Goal: Information Seeking & Learning: Check status

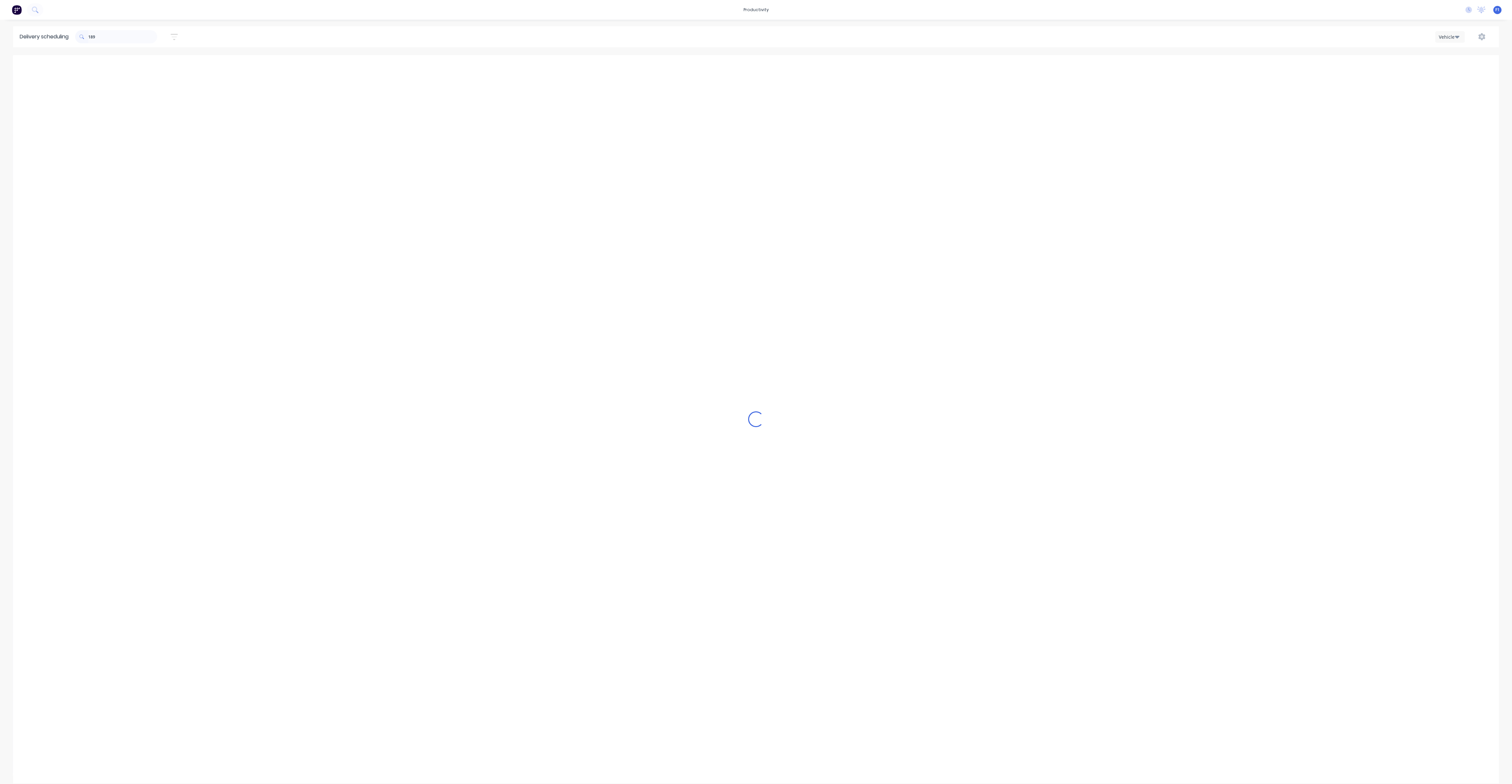
scroll to position [0, 1]
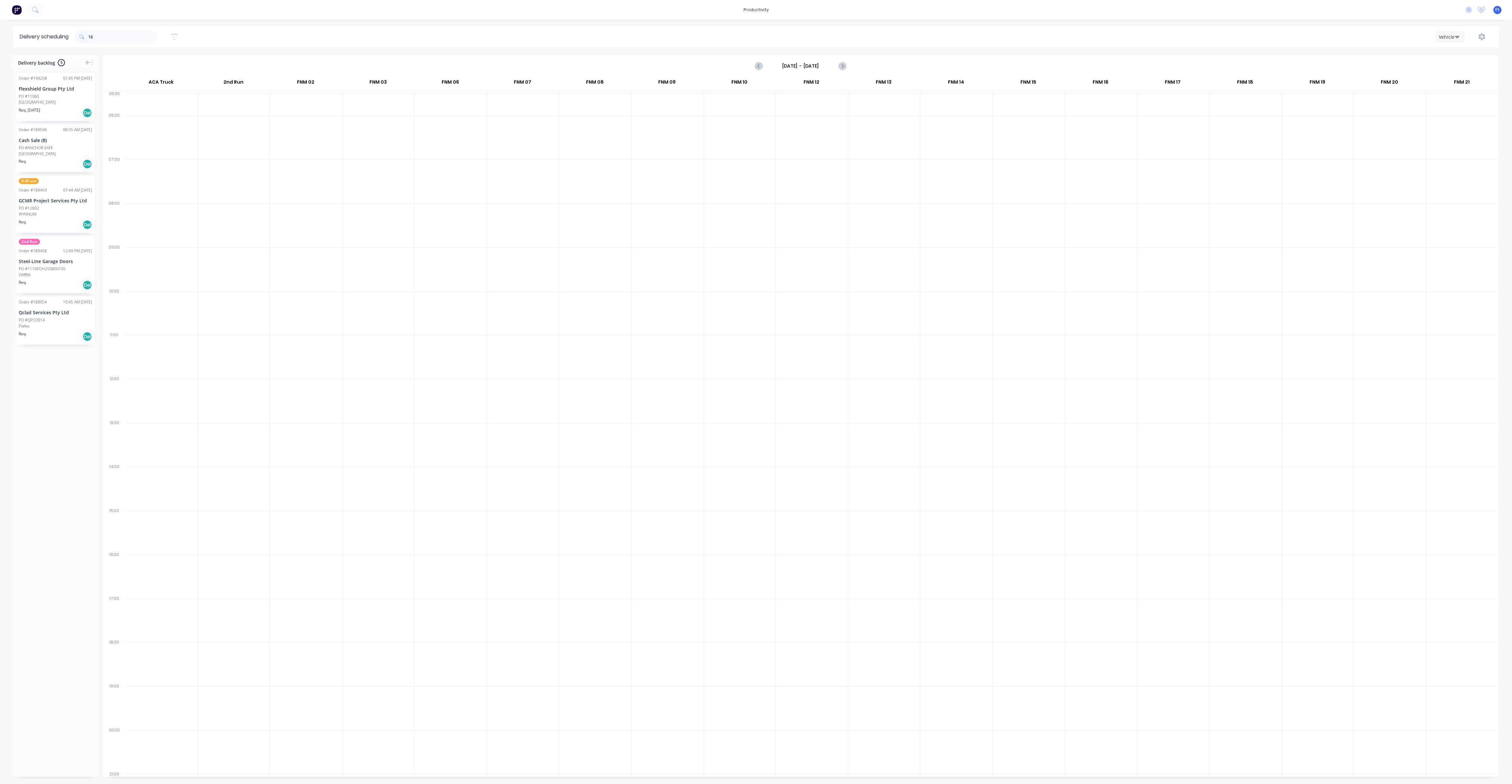
type input "1"
type input "4189"
drag, startPoint x: 132, startPoint y: 39, endPoint x: 77, endPoint y: 39, distance: 55.0
click at [77, 39] on div "4189" at bounding box center [116, 36] width 82 height 13
type input "w"
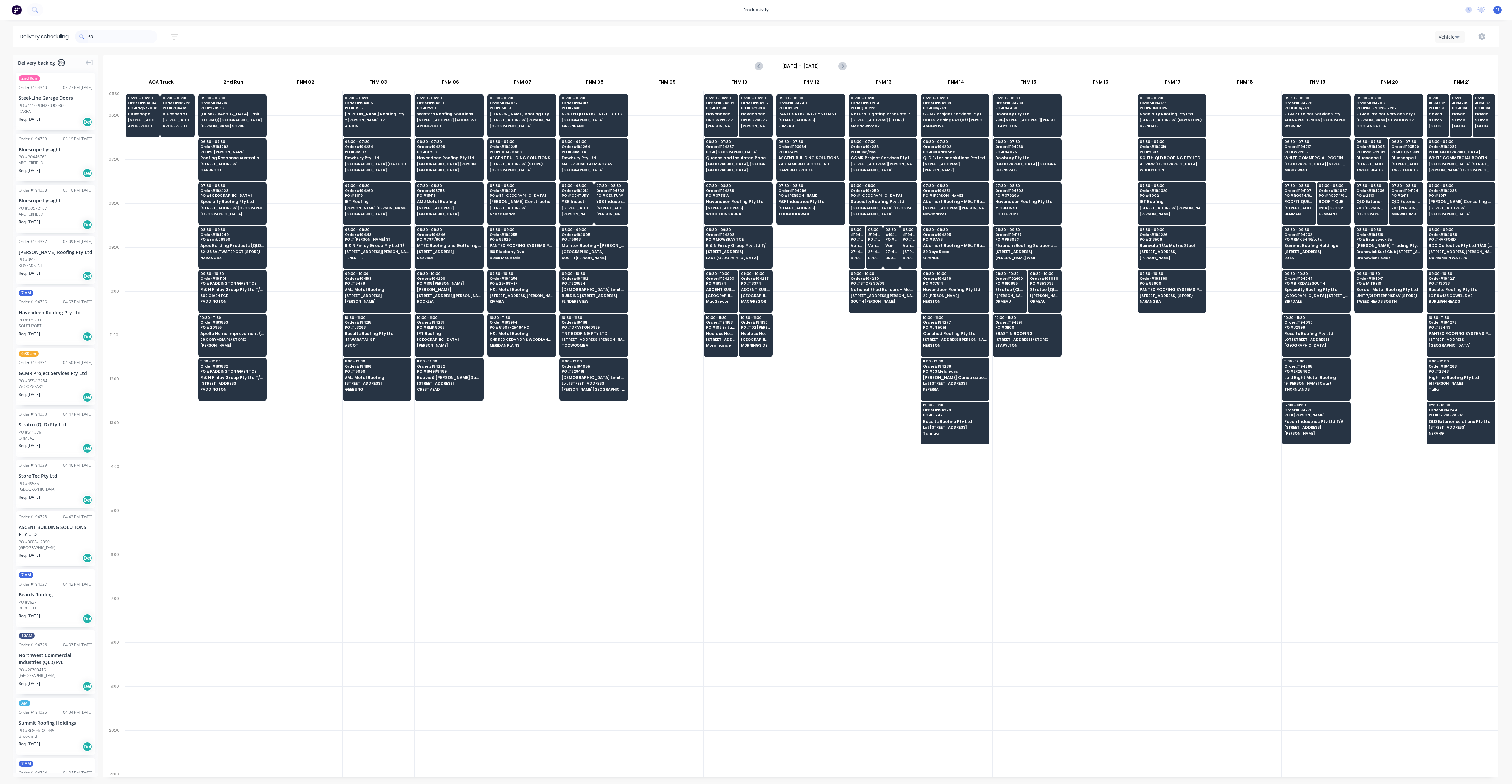
type input "536"
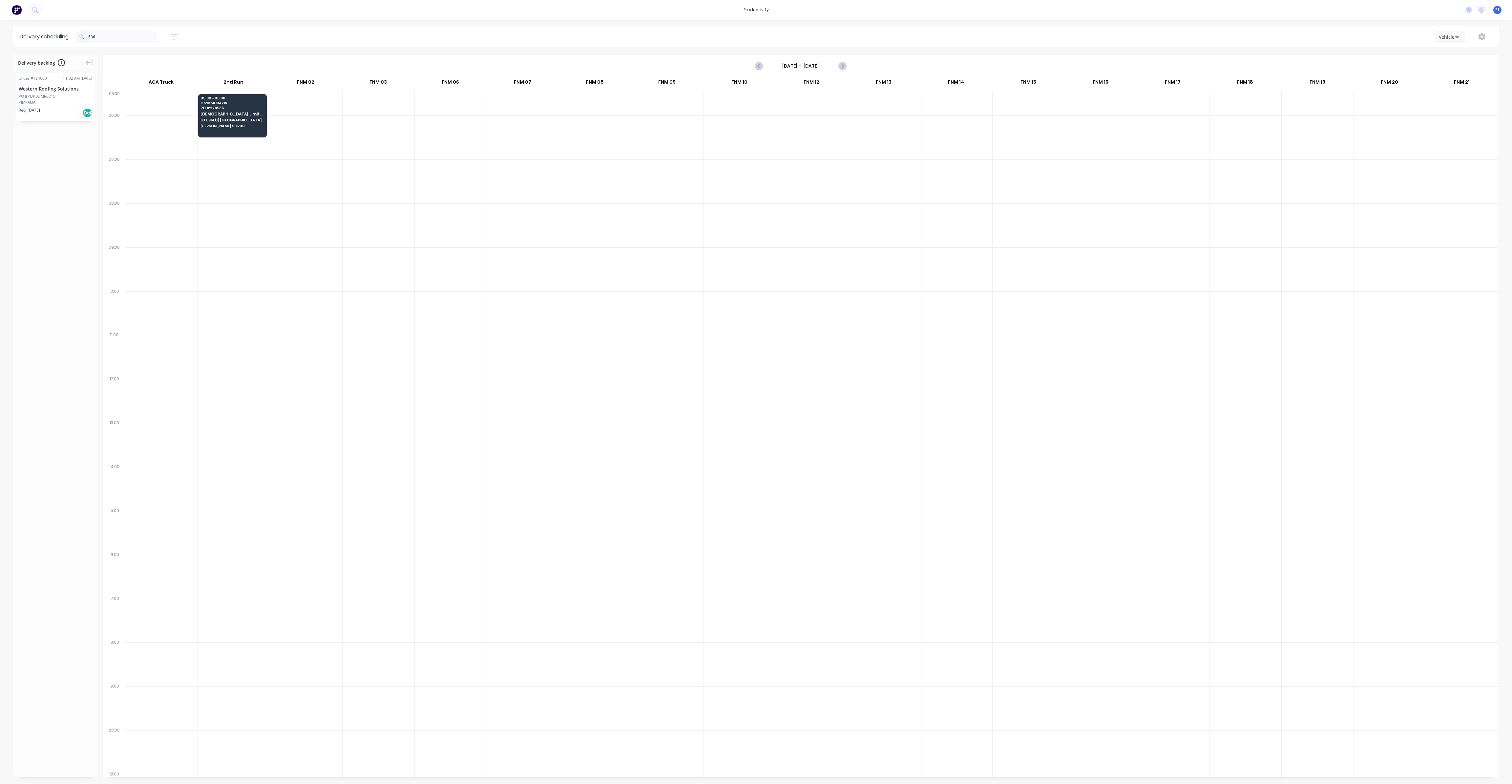
drag, startPoint x: 121, startPoint y: 37, endPoint x: 11, endPoint y: 16, distance: 112.0
click at [11, 16] on div "productivity productivity Workflow Planner Delivery Scheduling Timesheets No ne…" at bounding box center [756, 392] width 1512 height 784
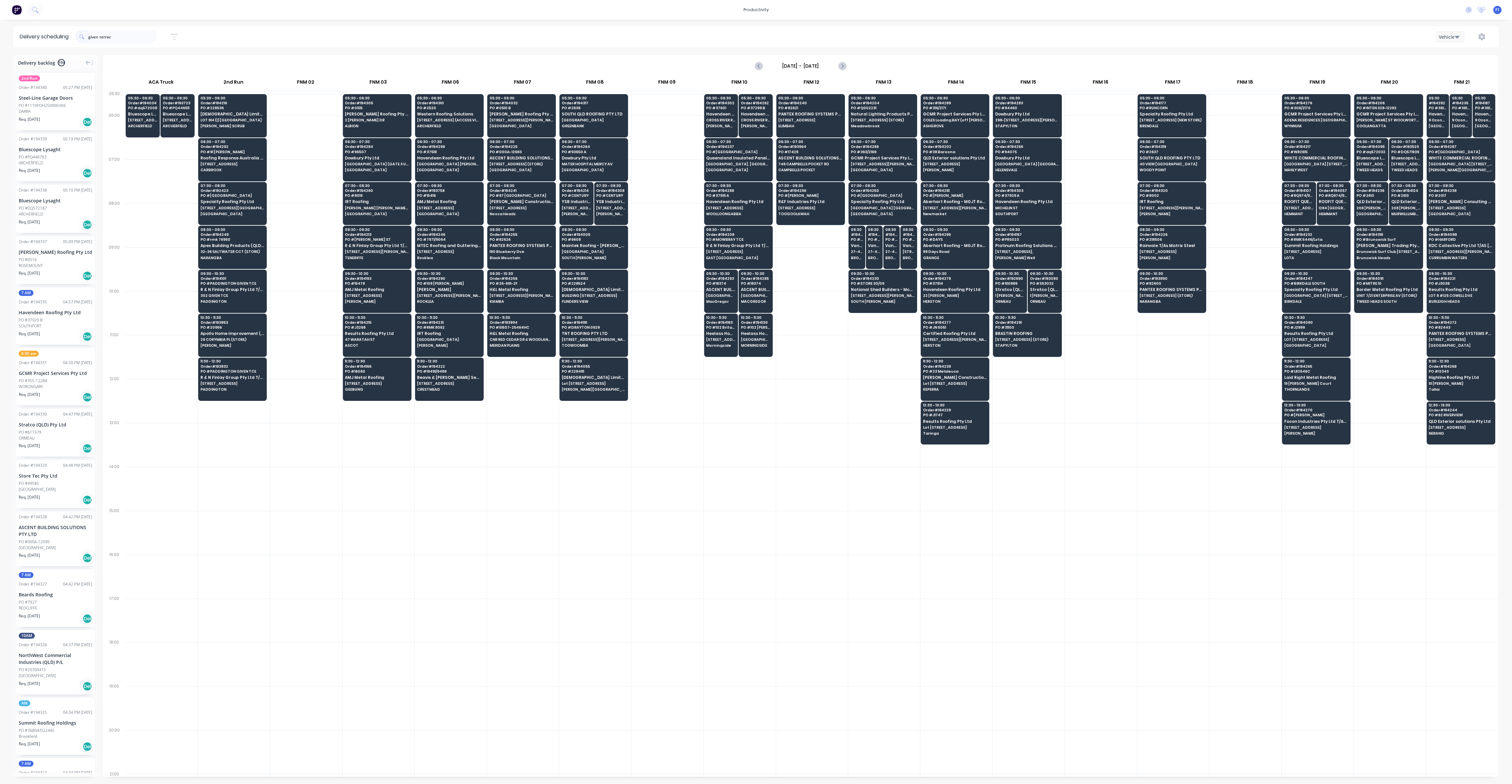
type input "given terrace"
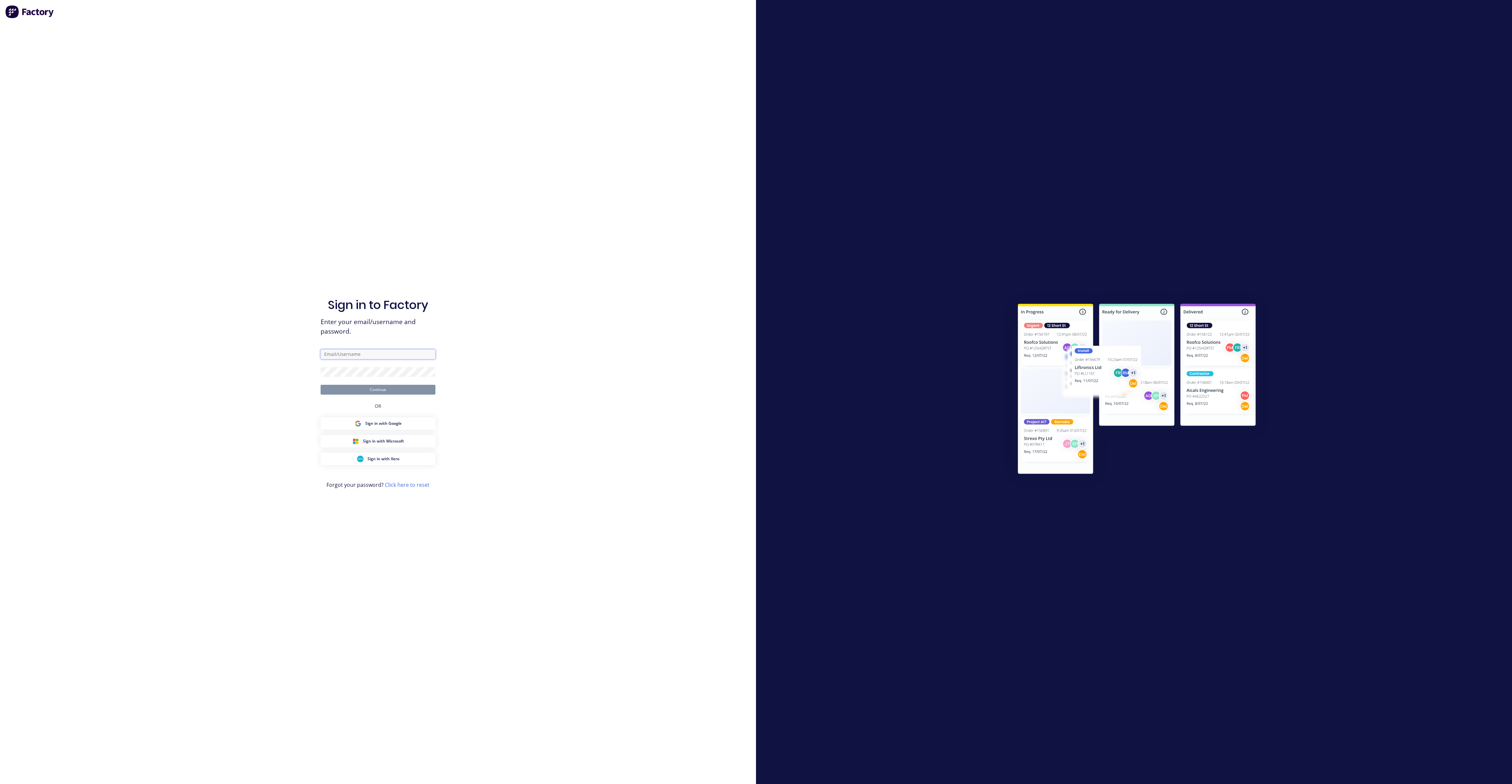
type input "[EMAIL_ADDRESS][DOMAIN_NAME]"
click at [408, 390] on button "Continue" at bounding box center [378, 390] width 115 height 10
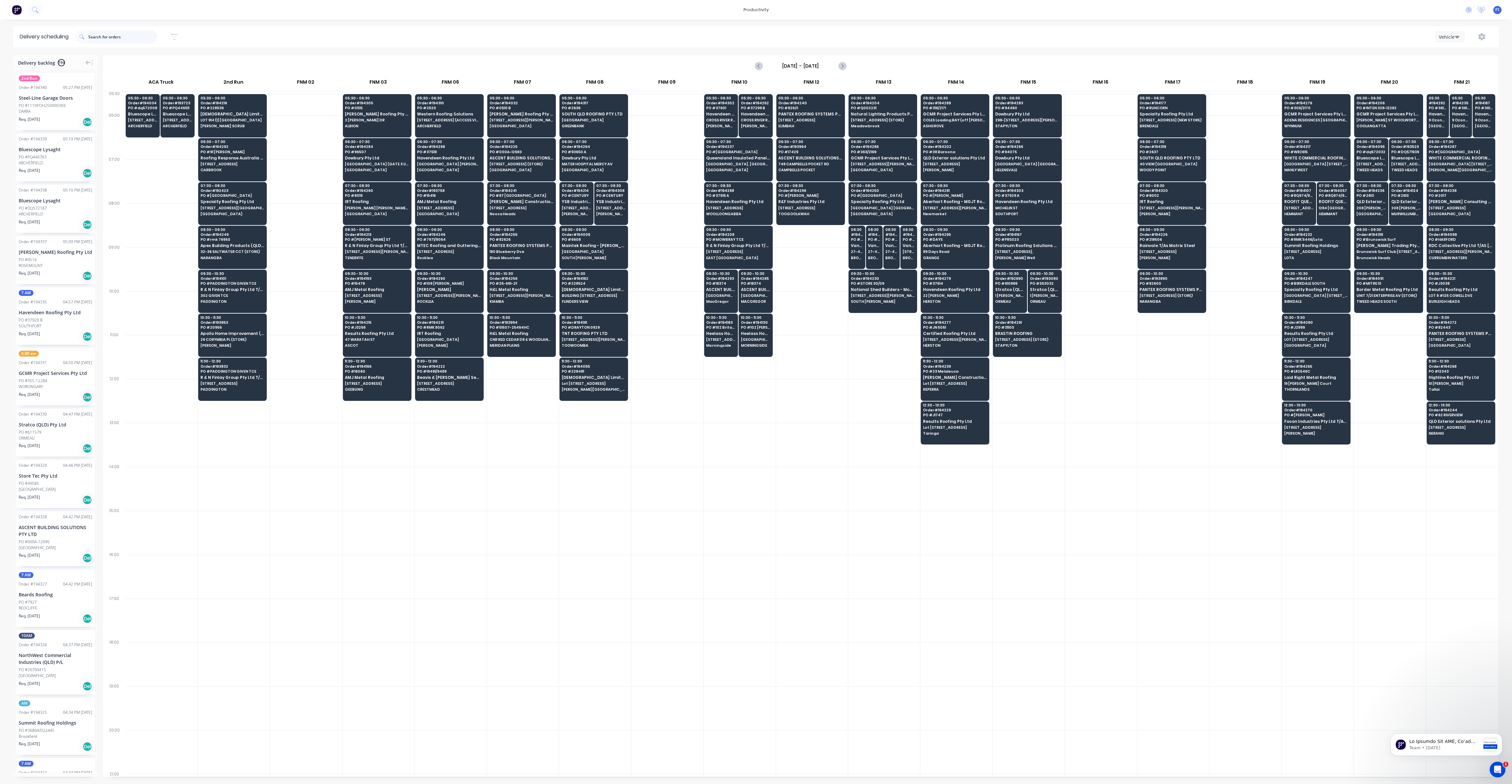
click at [124, 36] on input "text" at bounding box center [122, 36] width 69 height 13
type input "given terrace"
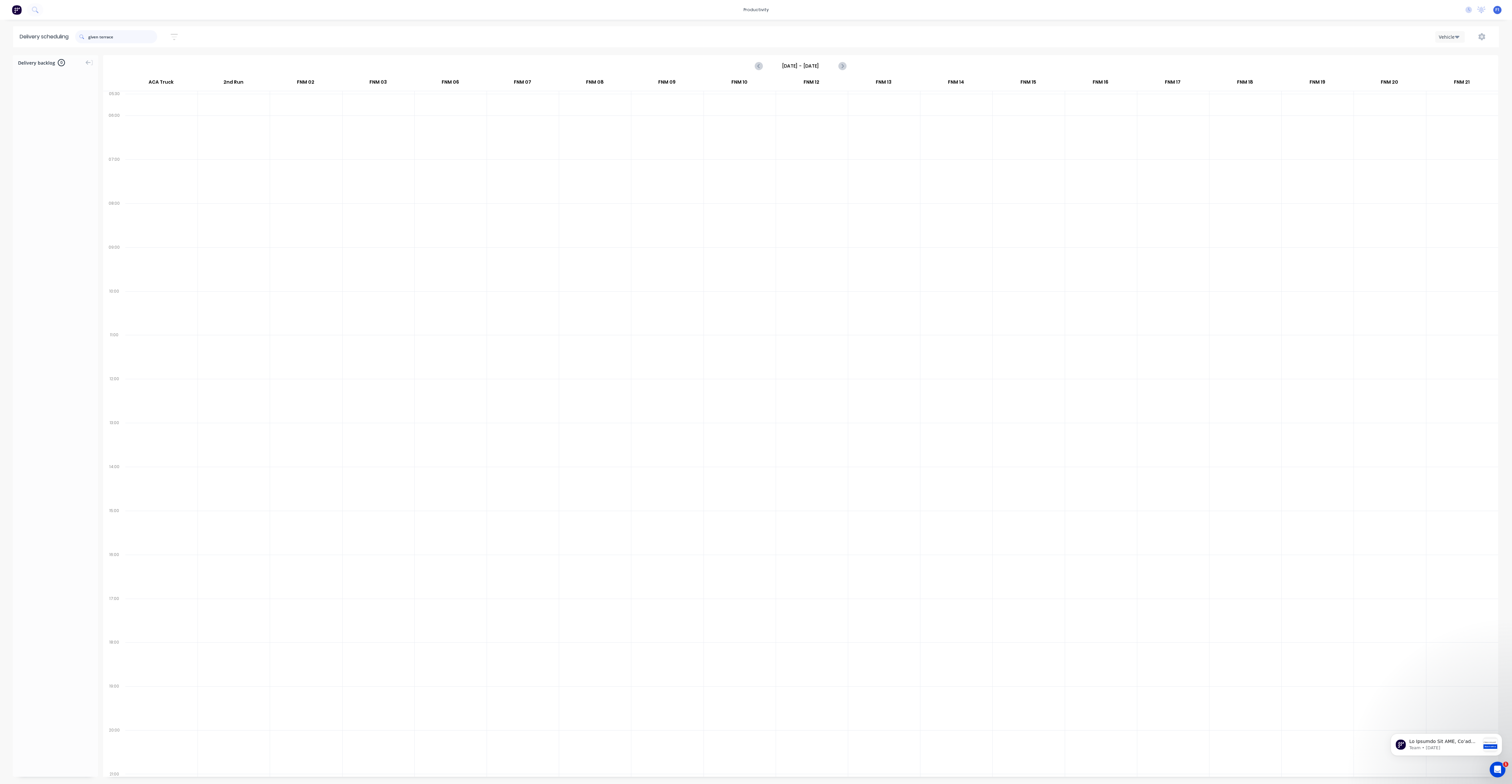
drag, startPoint x: 124, startPoint y: 36, endPoint x: 76, endPoint y: 41, distance: 48.3
click at [76, 41] on header "Delivery scheduling given terrace Sort by Most recent Created date Required dat…" at bounding box center [756, 37] width 1486 height 21
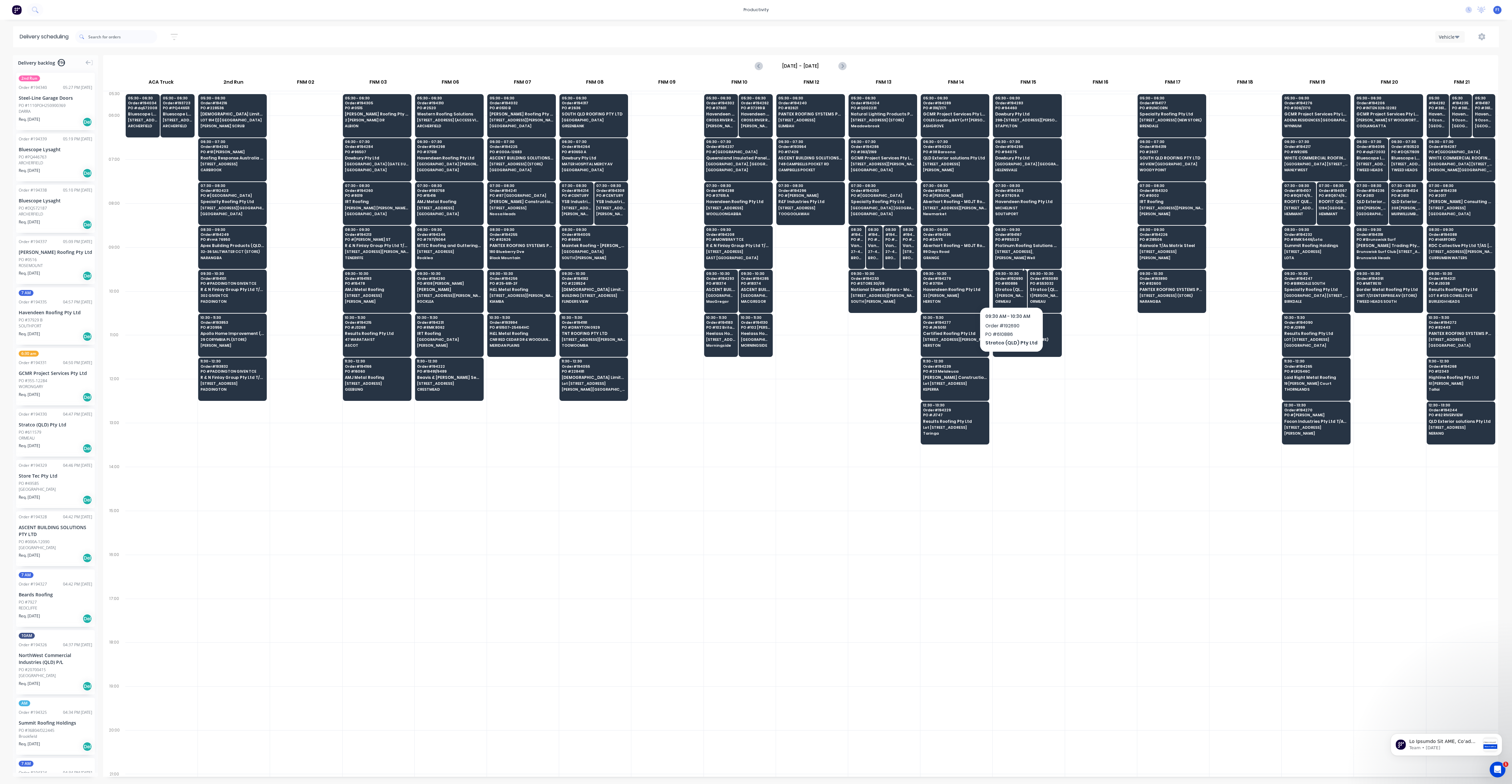
click at [1014, 300] on span "ORMEAU" at bounding box center [1010, 301] width 29 height 4
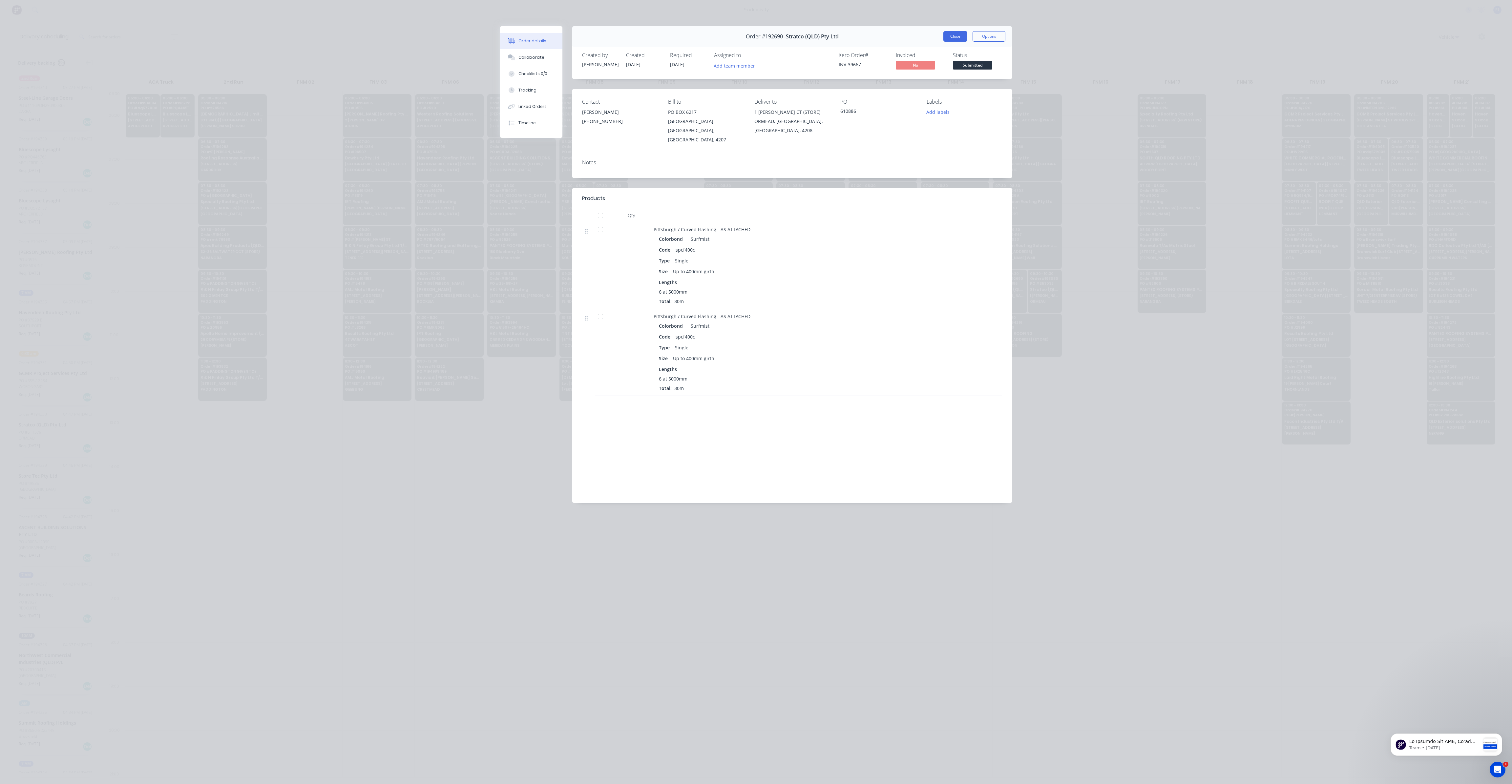
click at [953, 37] on button "Close" at bounding box center [955, 36] width 24 height 11
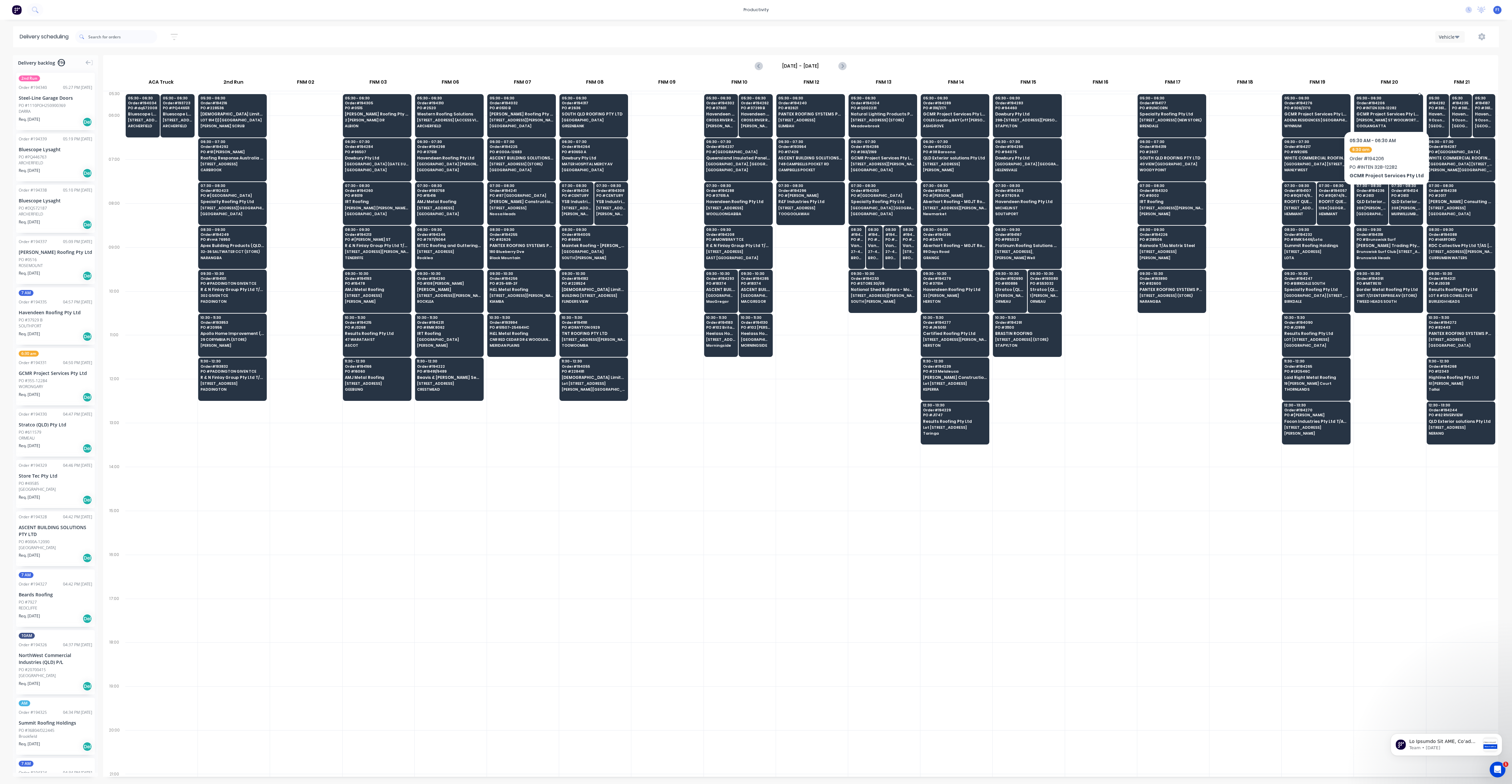
click at [1384, 111] on div "05:30 - 06:30 Order # 194206 PO # INTEN 328-12282 GCMR Project Services Pty Ltd…" at bounding box center [1388, 112] width 68 height 37
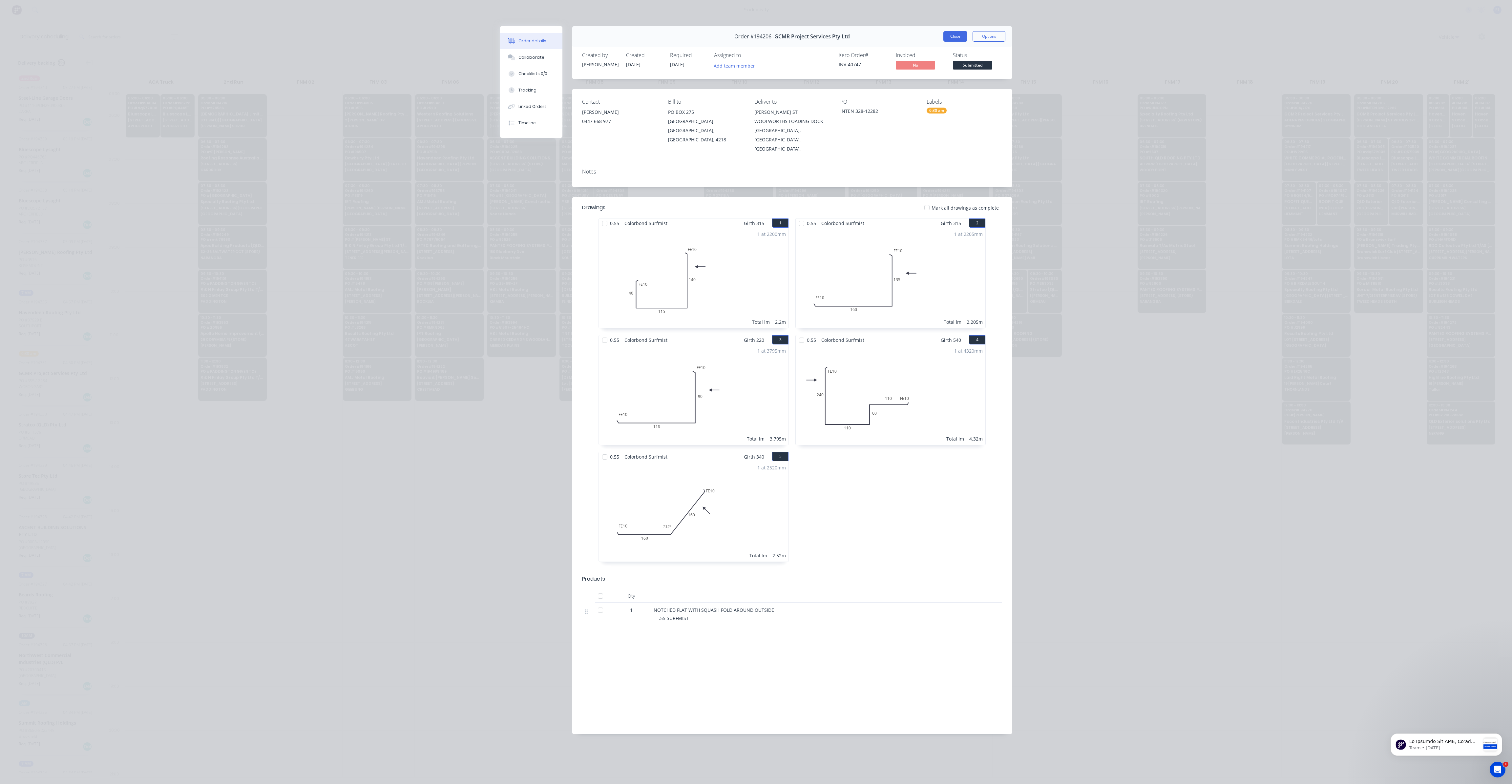
click at [958, 37] on button "Close" at bounding box center [955, 36] width 24 height 11
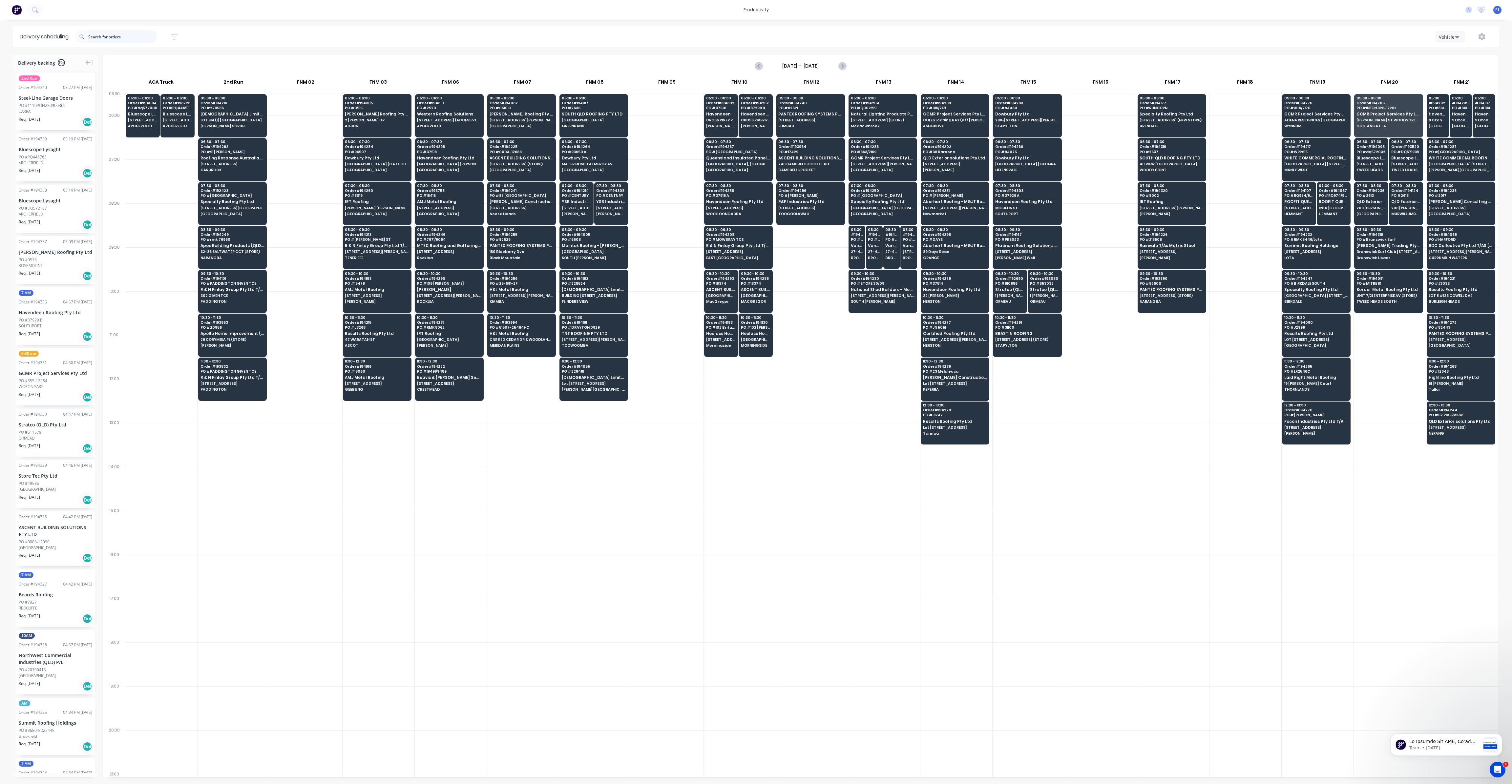
click at [109, 36] on input "text" at bounding box center [122, 36] width 69 height 13
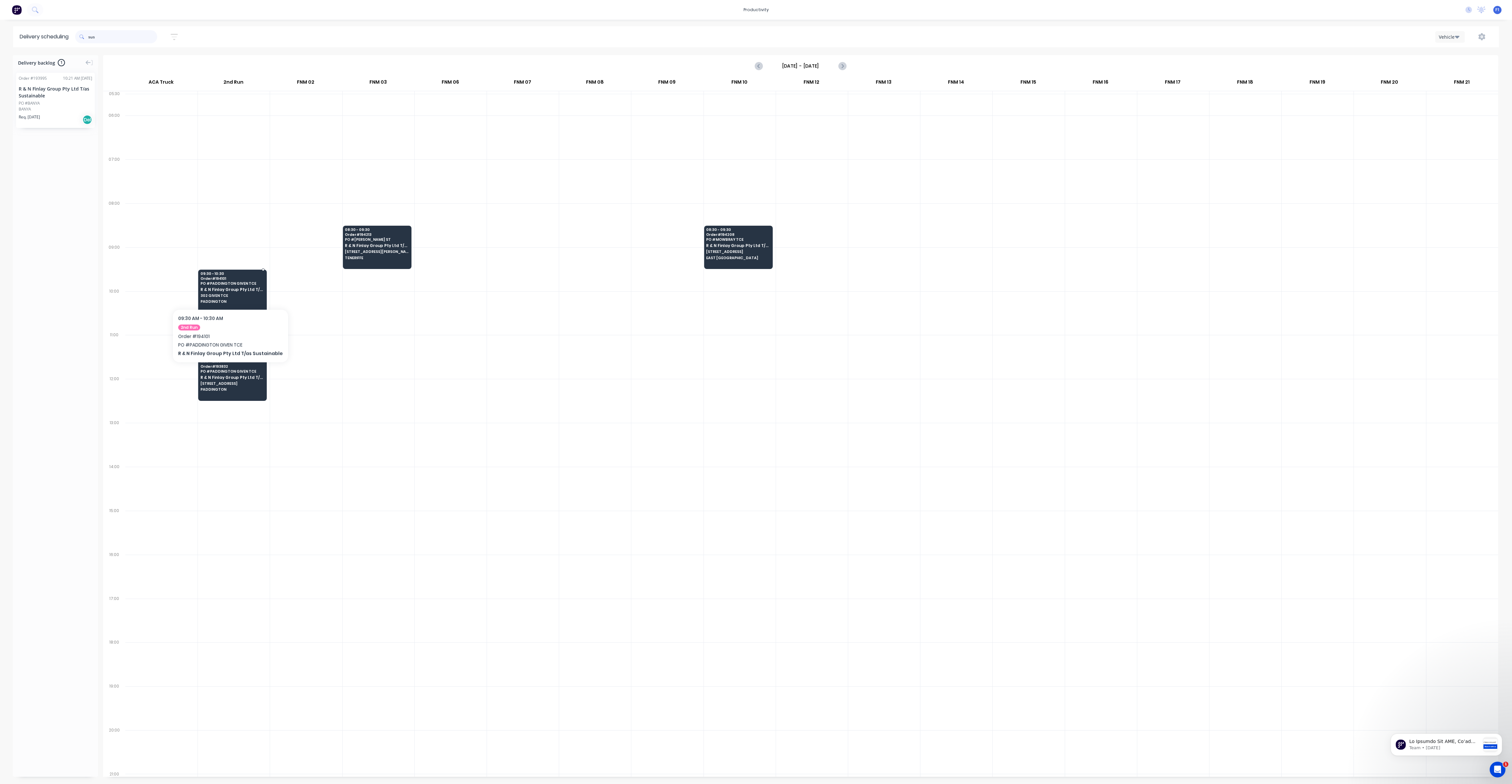
type input "sus"
click at [227, 289] on span "R & N Finlay Group Pty Ltd T/as Sustainable" at bounding box center [232, 289] width 64 height 4
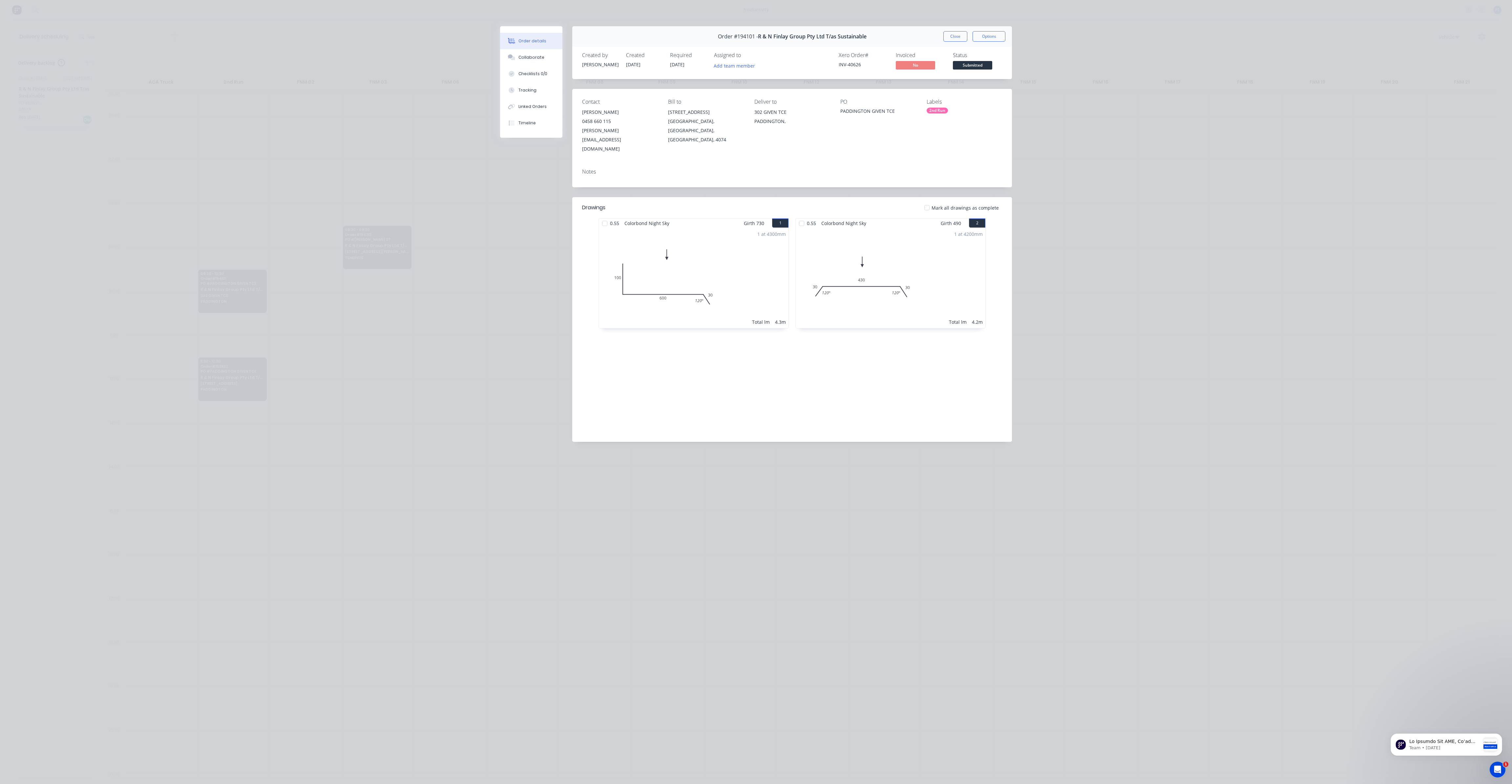
click at [960, 30] on div "Order #194101 - R & N Finlay Group Pty Ltd T/as Sustainable Close Options" at bounding box center [792, 36] width 440 height 21
click at [957, 34] on button "Close" at bounding box center [955, 36] width 24 height 11
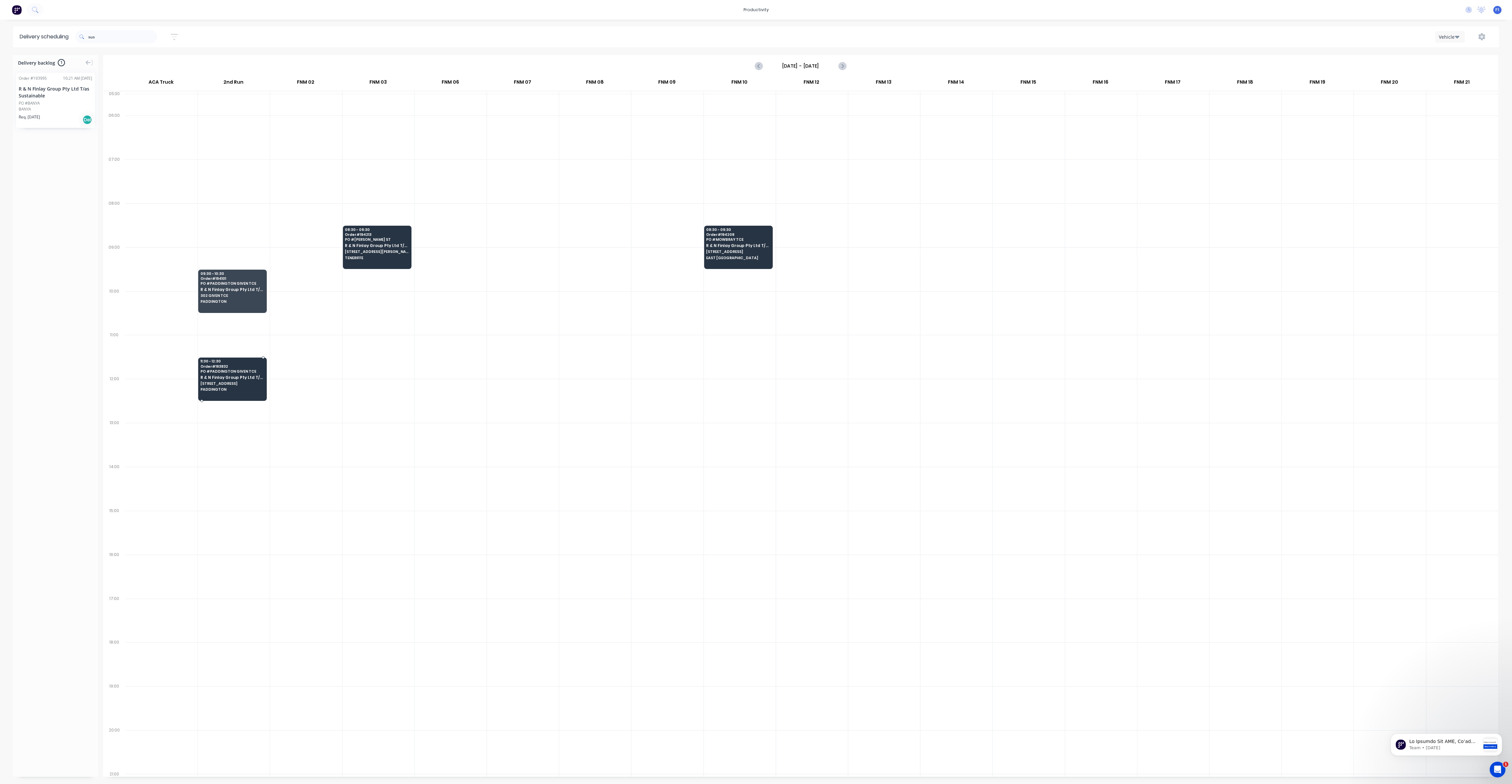
click at [243, 384] on div "11:30 - 12:30 Order # 193832 PO # PADDINGTON GIVEN TCE R & N Finlay Group Pty L…" at bounding box center [232, 375] width 68 height 37
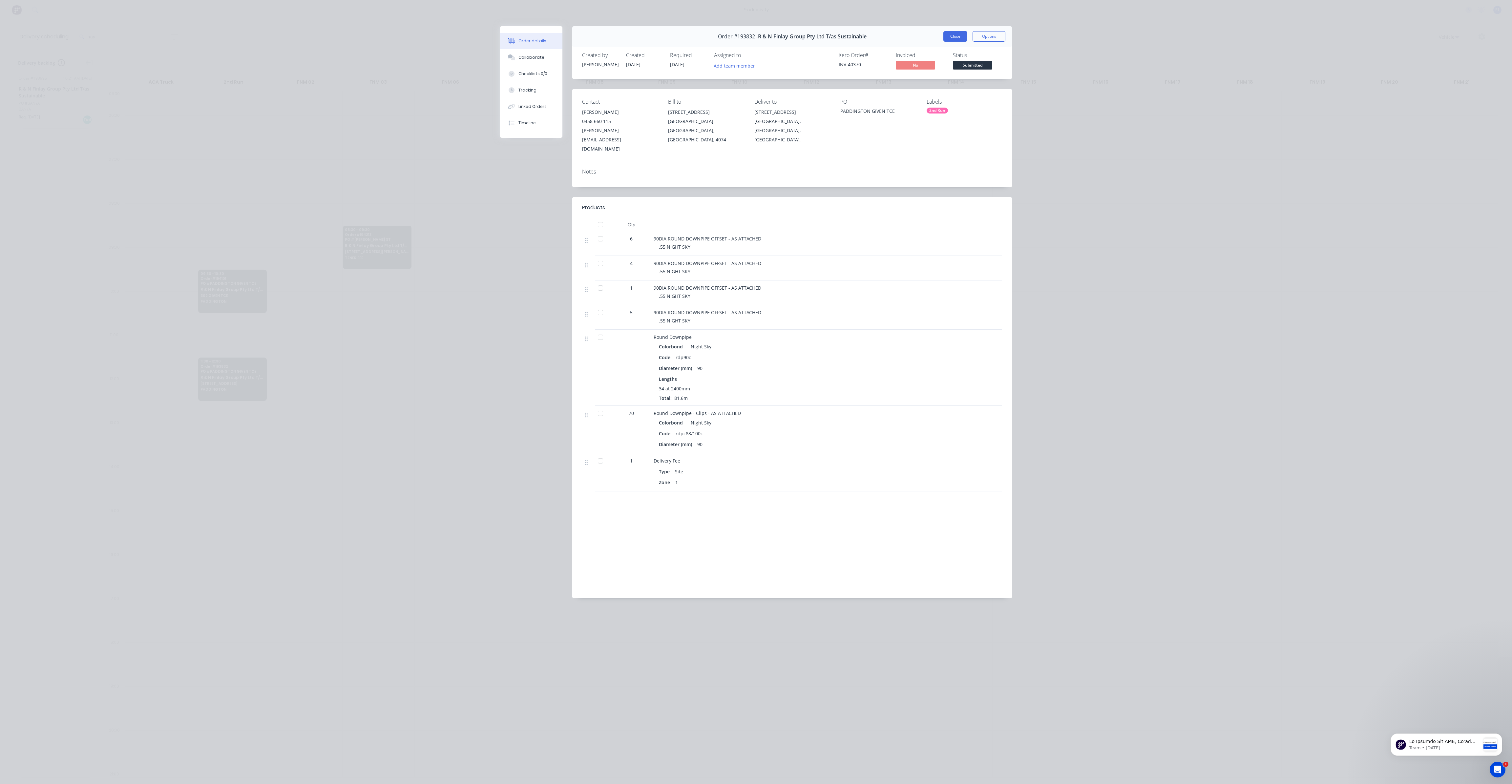
click at [952, 38] on button "Close" at bounding box center [955, 36] width 24 height 11
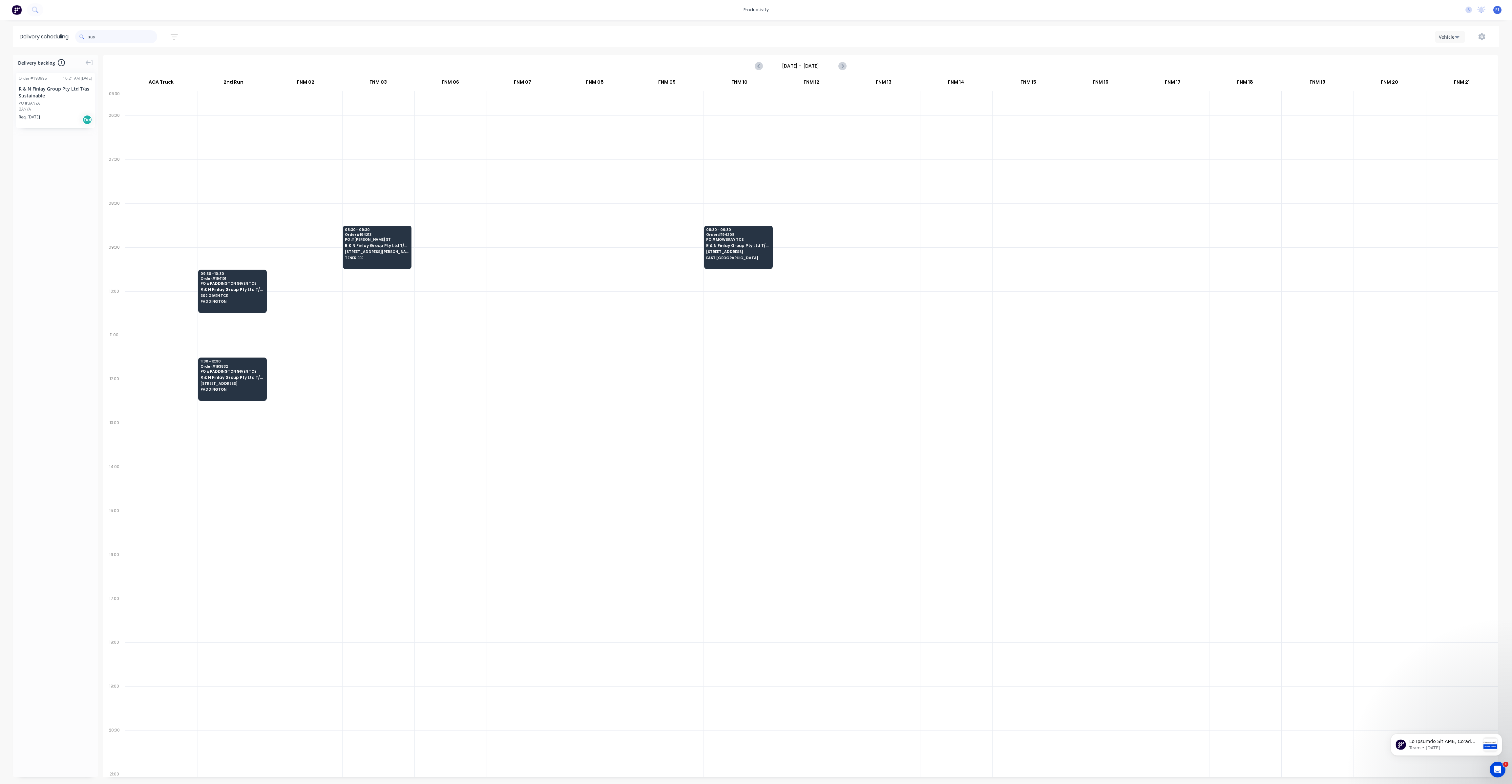
drag, startPoint x: 120, startPoint y: 37, endPoint x: 69, endPoint y: 35, distance: 51.0
click at [69, 35] on header "Delivery scheduling sus Sort by Most recent Created date Required date Order nu…" at bounding box center [756, 37] width 1486 height 21
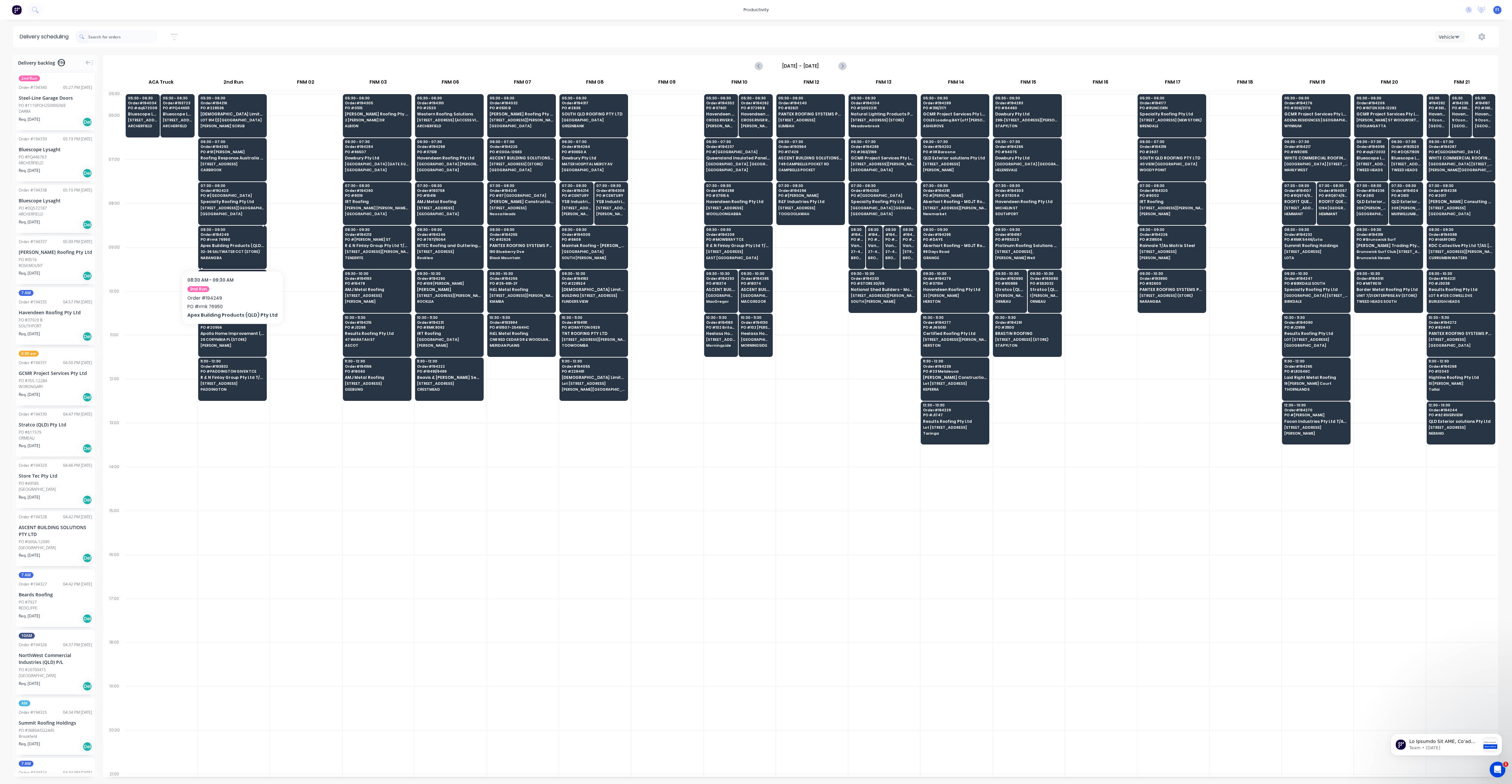
click at [230, 250] on span "32-36 SALTWATER CCT (STORE)" at bounding box center [232, 252] width 64 height 4
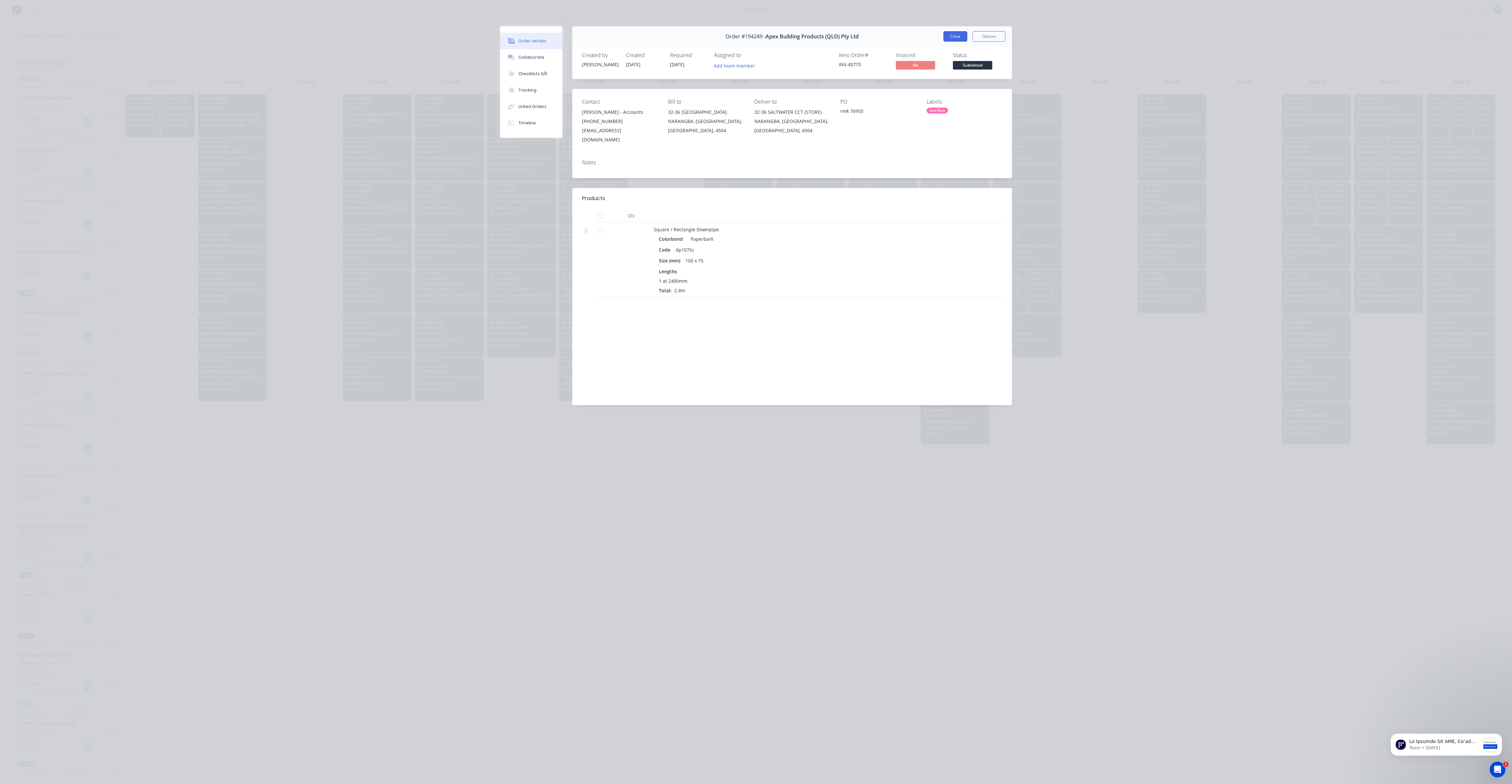
click at [952, 37] on button "Close" at bounding box center [955, 36] width 24 height 11
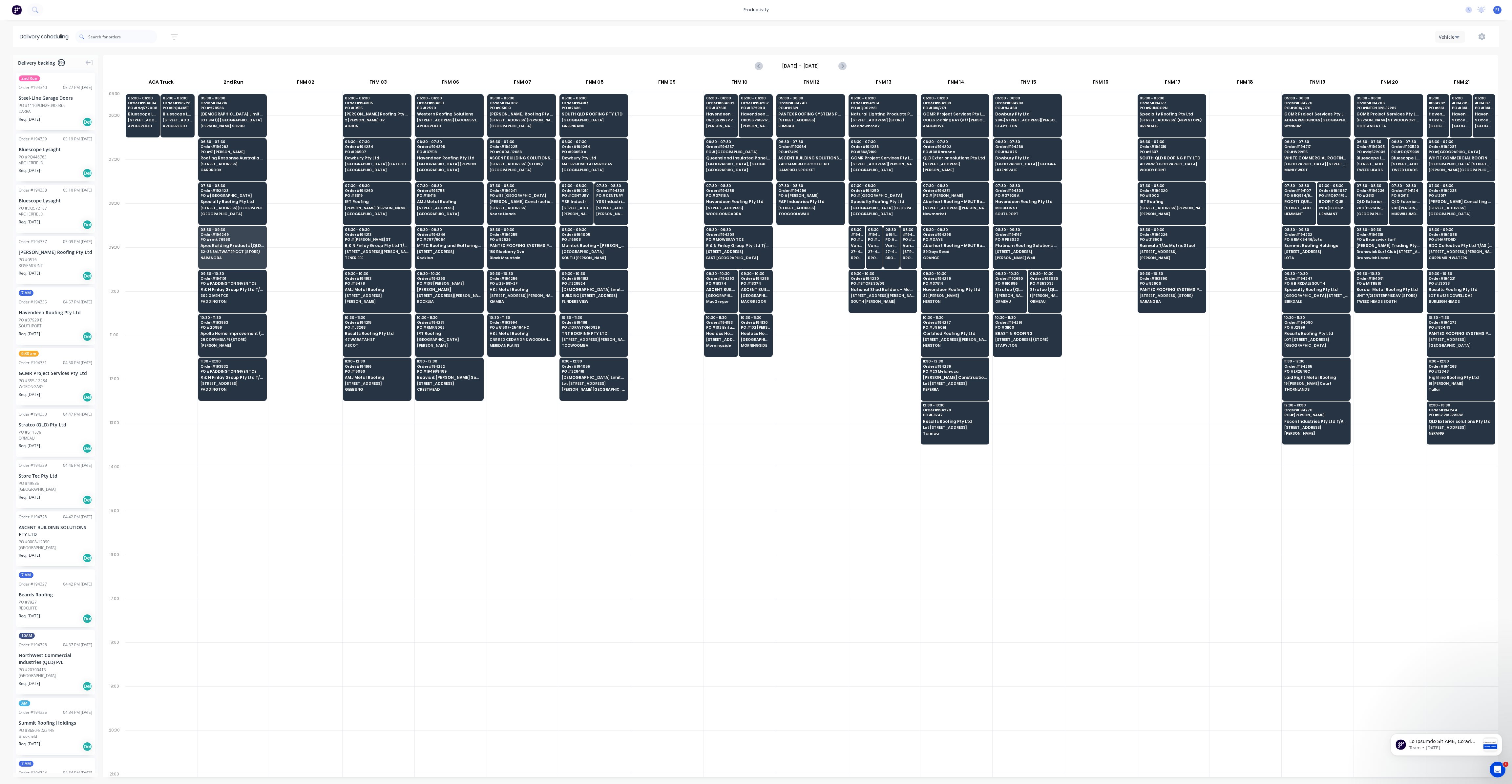
click at [393, 500] on div at bounding box center [378, 489] width 72 height 44
click at [111, 36] on input "text" at bounding box center [122, 36] width 69 height 13
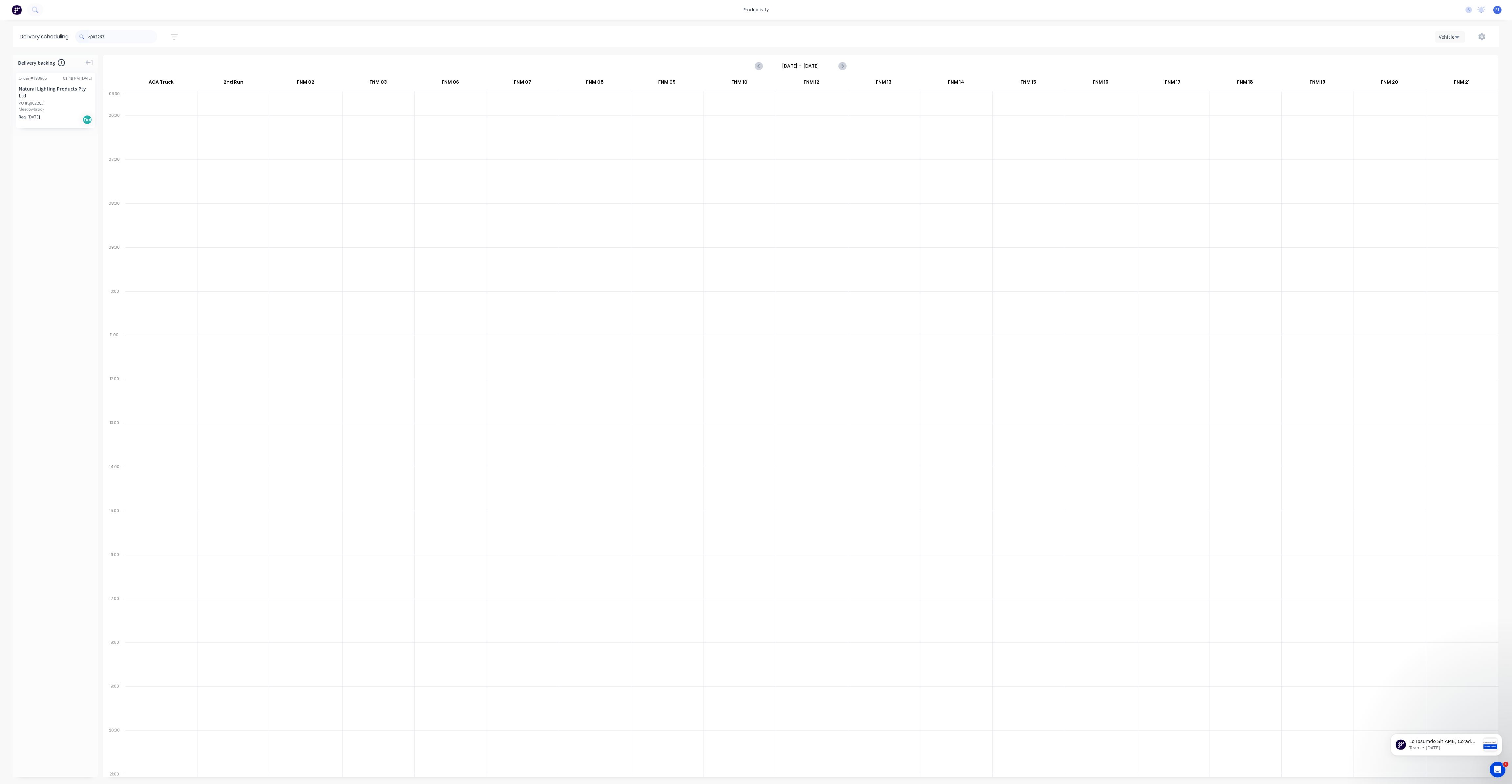
click at [61, 106] on div "Meadowbrook" at bounding box center [56, 109] width 74 height 6
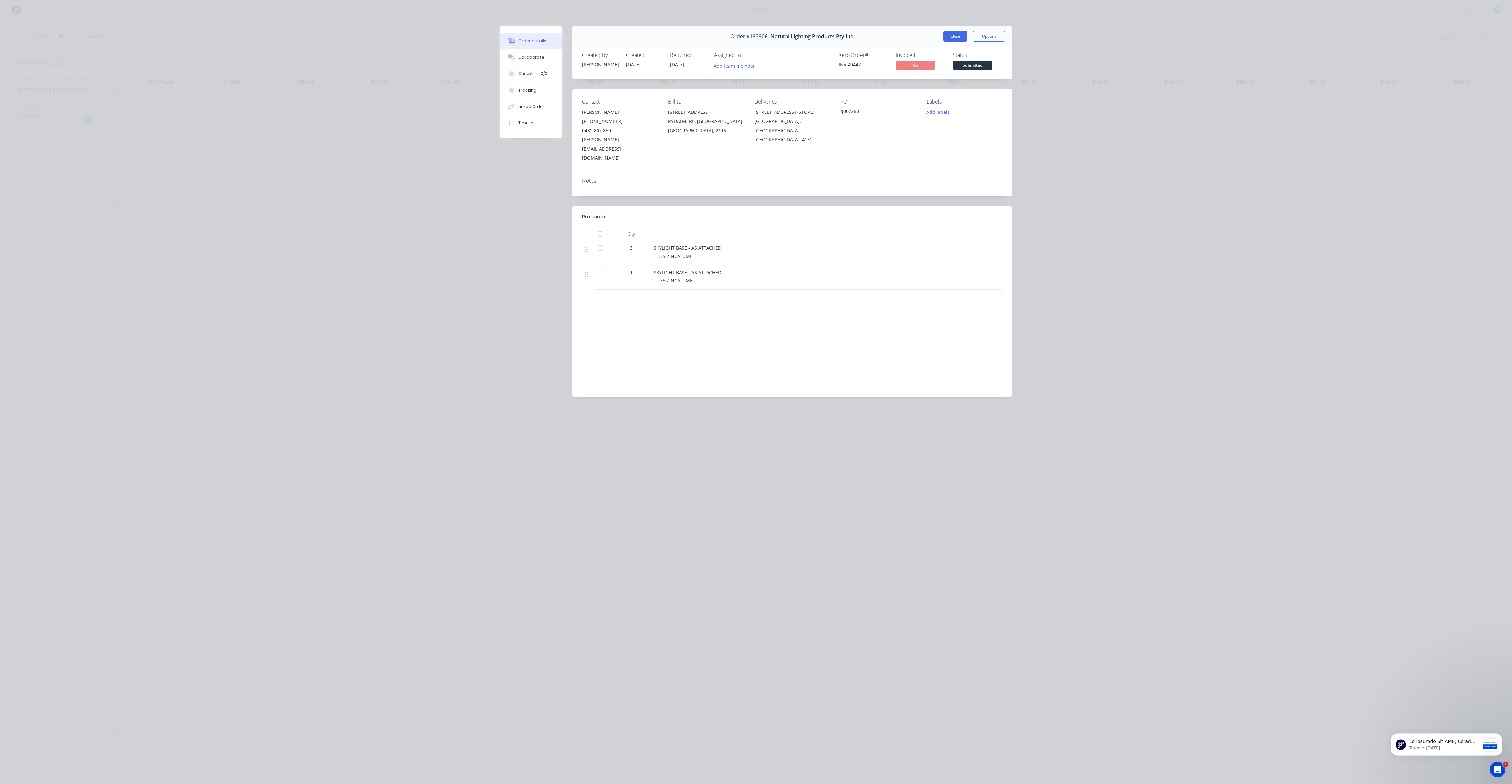
click at [957, 38] on button "Close" at bounding box center [955, 36] width 24 height 11
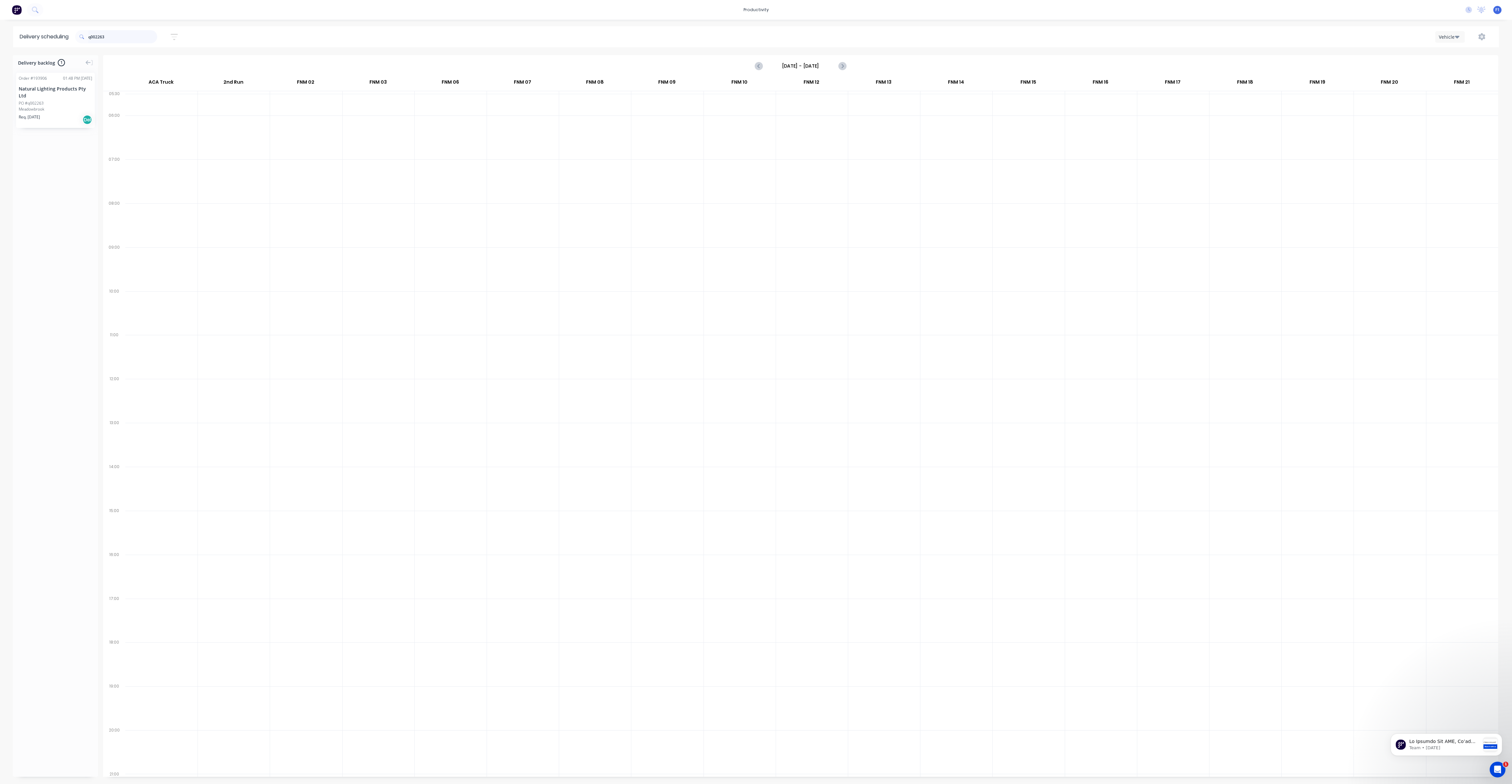
click at [139, 40] on input "q002263" at bounding box center [122, 36] width 69 height 13
type input "q"
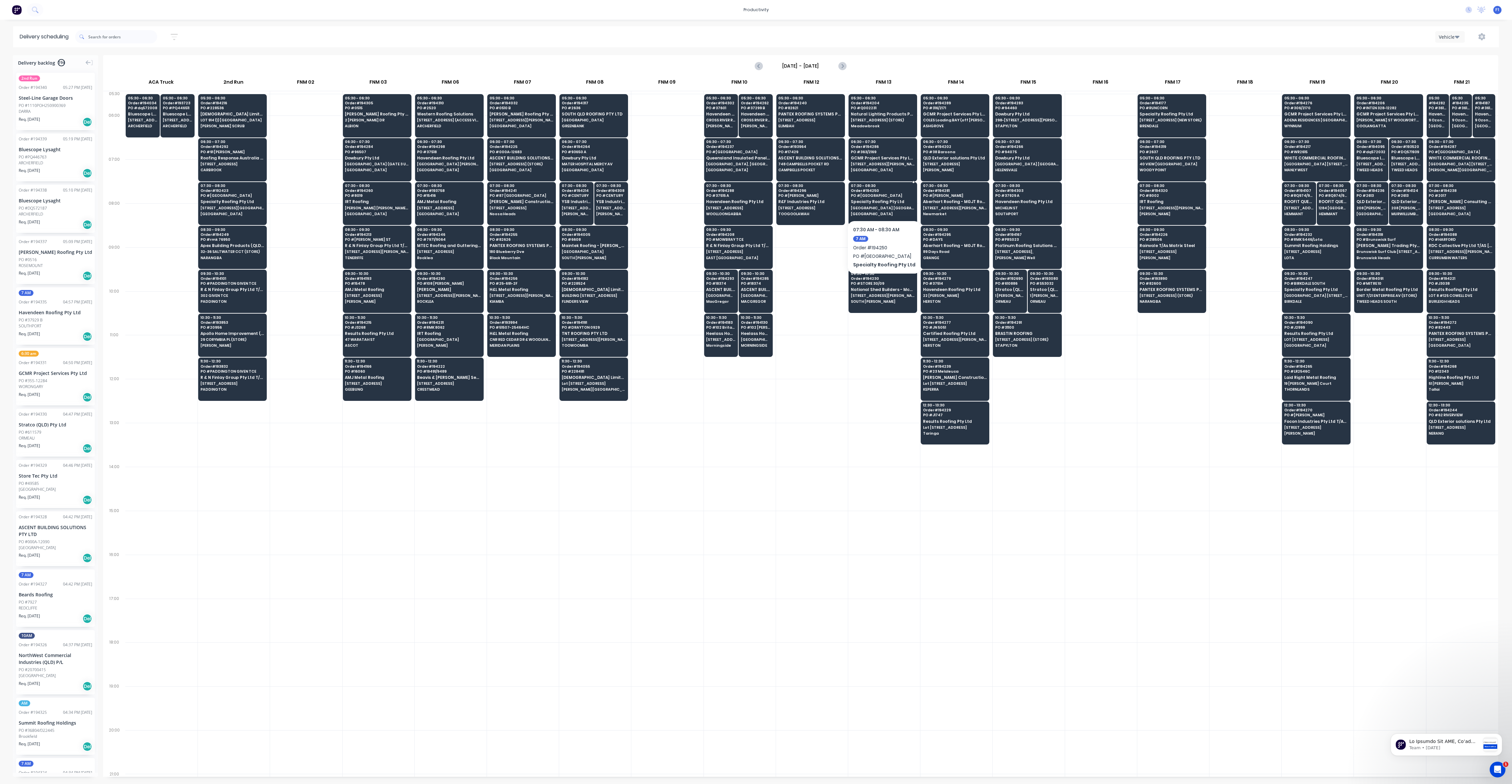
click at [892, 206] on span "[GEOGRAPHIC_DATA] [GEOGRAPHIC_DATA]" at bounding box center [883, 208] width 64 height 4
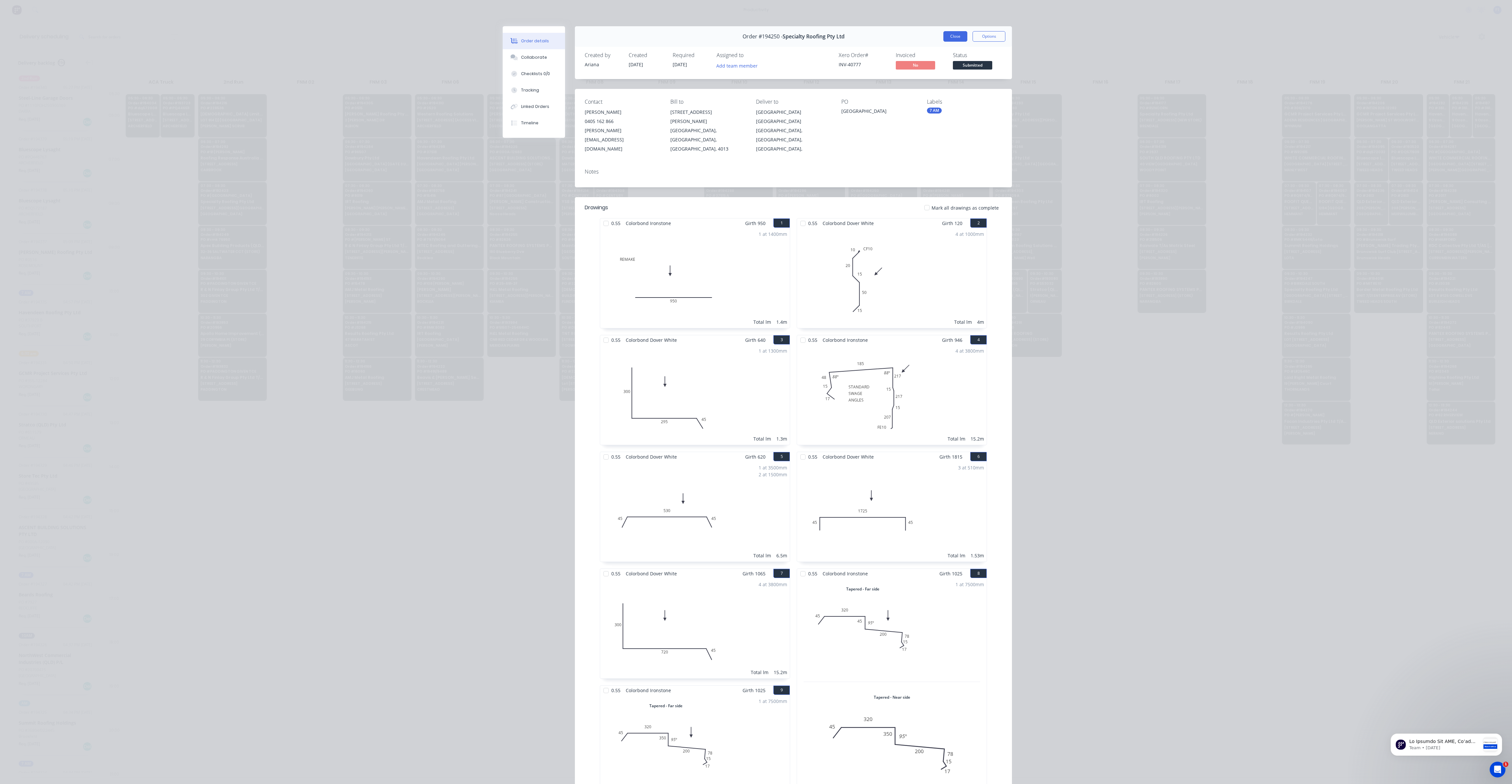
click at [943, 35] on button "Close" at bounding box center [955, 36] width 24 height 11
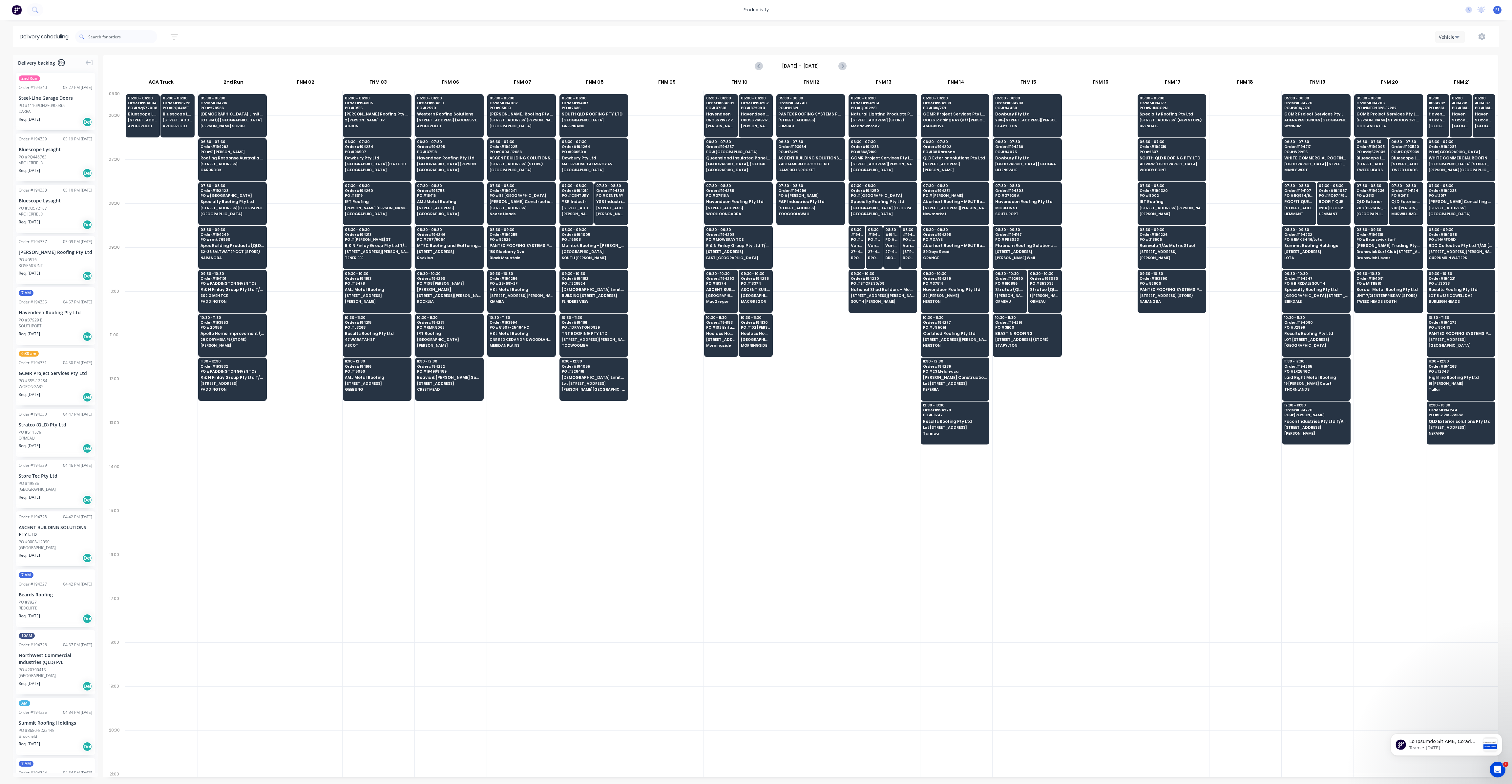
drag, startPoint x: 753, startPoint y: 445, endPoint x: 749, endPoint y: 445, distance: 4.0
click at [752, 445] on div at bounding box center [739, 445] width 72 height 44
drag, startPoint x: 242, startPoint y: 120, endPoint x: 875, endPoint y: 337, distance: 669.2
drag, startPoint x: 211, startPoint y: 161, endPoint x: 214, endPoint y: 121, distance: 40.1
drag, startPoint x: 221, startPoint y: 204, endPoint x: 221, endPoint y: 161, distance: 43.0
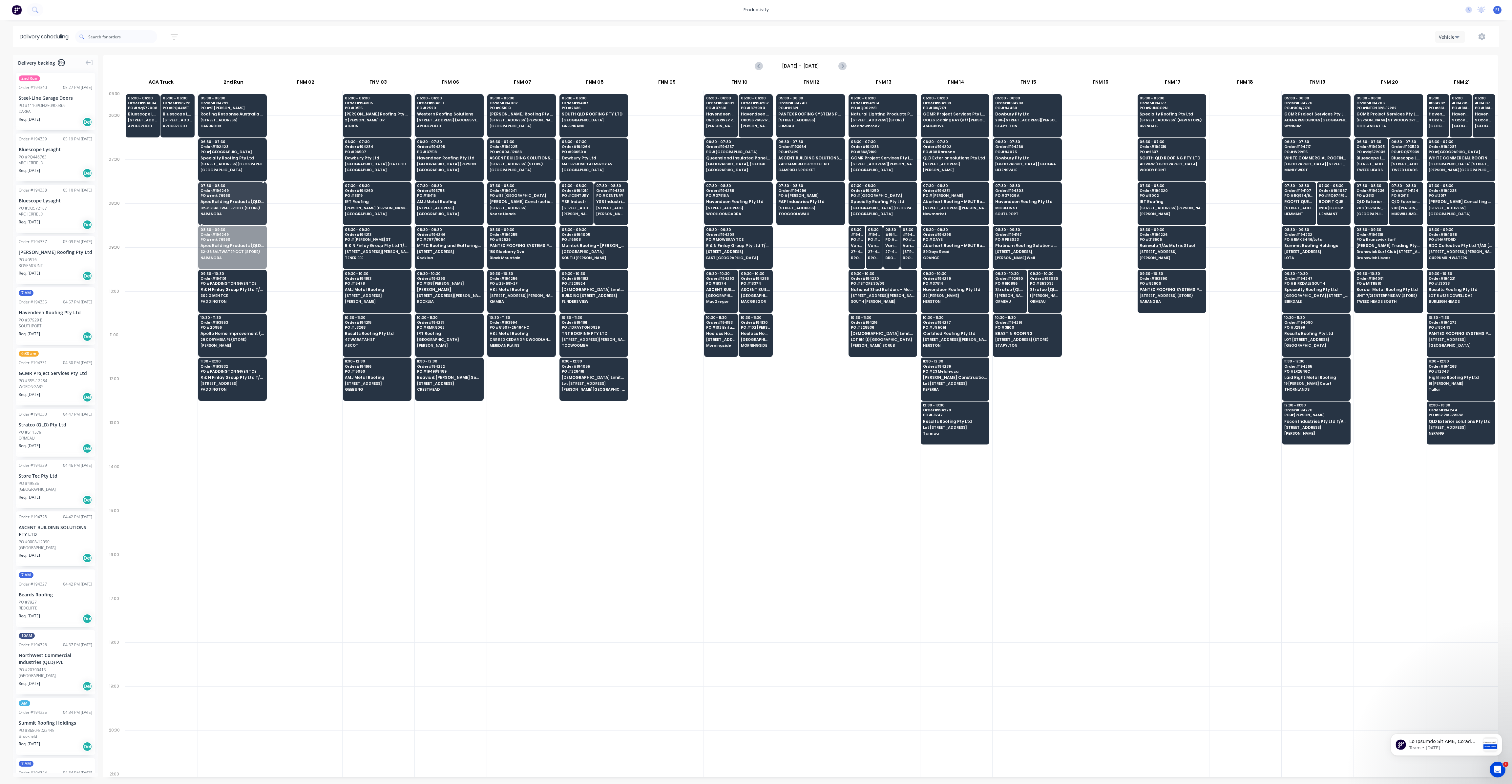
drag, startPoint x: 221, startPoint y: 246, endPoint x: 222, endPoint y: 205, distance: 41.0
drag, startPoint x: 220, startPoint y: 292, endPoint x: 220, endPoint y: 251, distance: 41.0
drag, startPoint x: 217, startPoint y: 327, endPoint x: 223, endPoint y: 286, distance: 41.4
drag, startPoint x: 219, startPoint y: 377, endPoint x: 221, endPoint y: 337, distance: 40.0
click at [230, 207] on span "32-36 SALTWATER CCT (STORE)" at bounding box center [232, 208] width 64 height 4
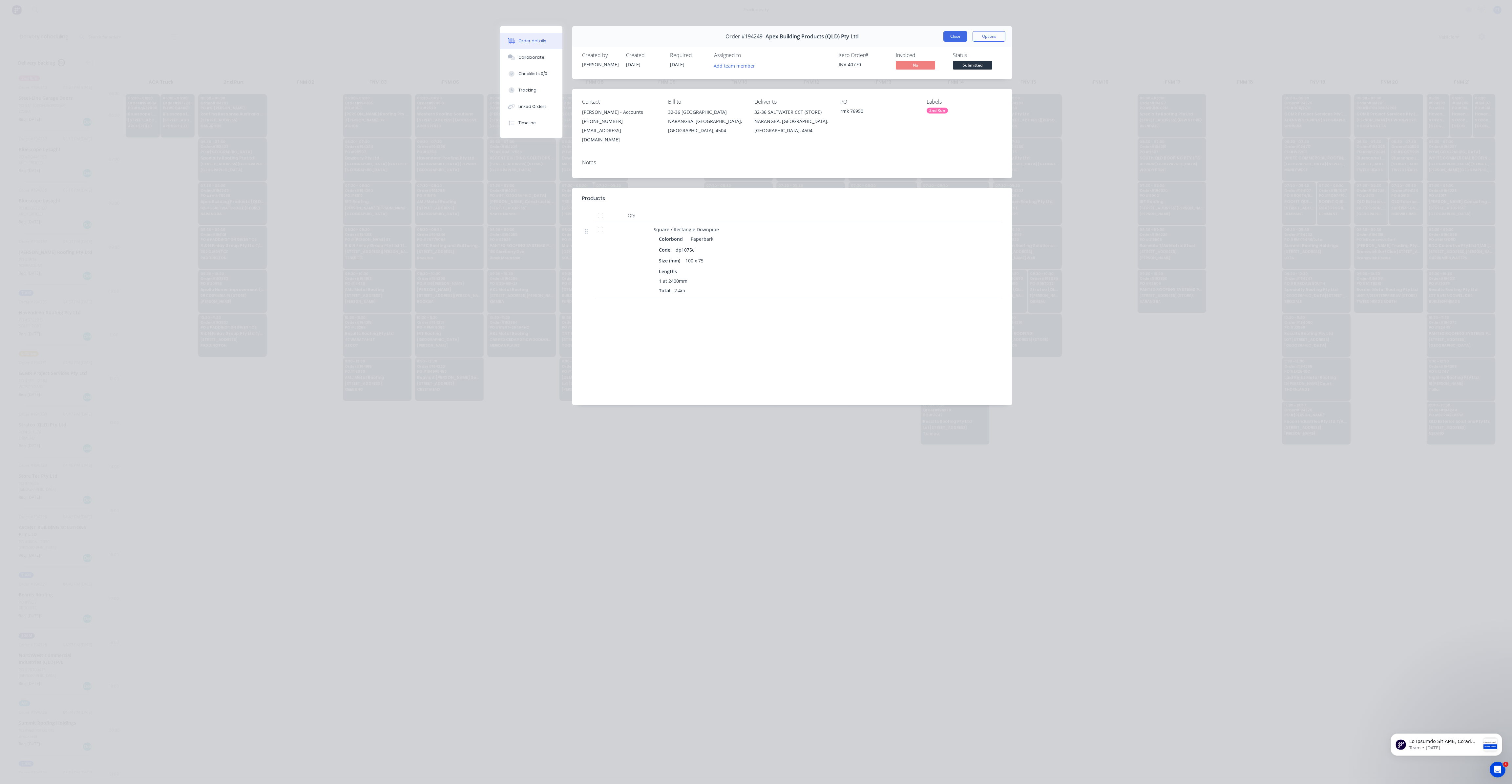
click at [954, 36] on button "Close" at bounding box center [955, 36] width 24 height 11
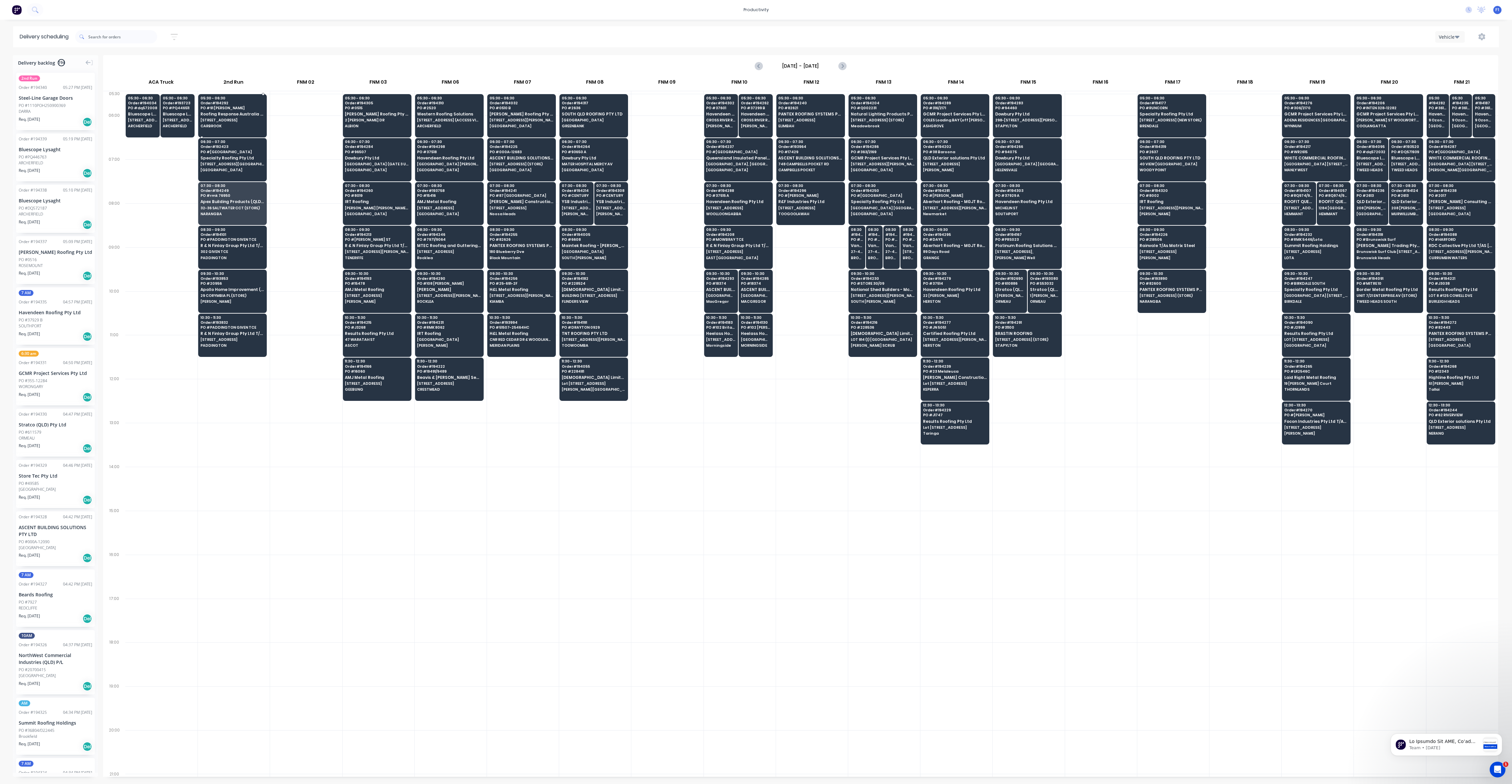
click at [231, 119] on span "[STREET_ADDRESS]" at bounding box center [232, 120] width 64 height 4
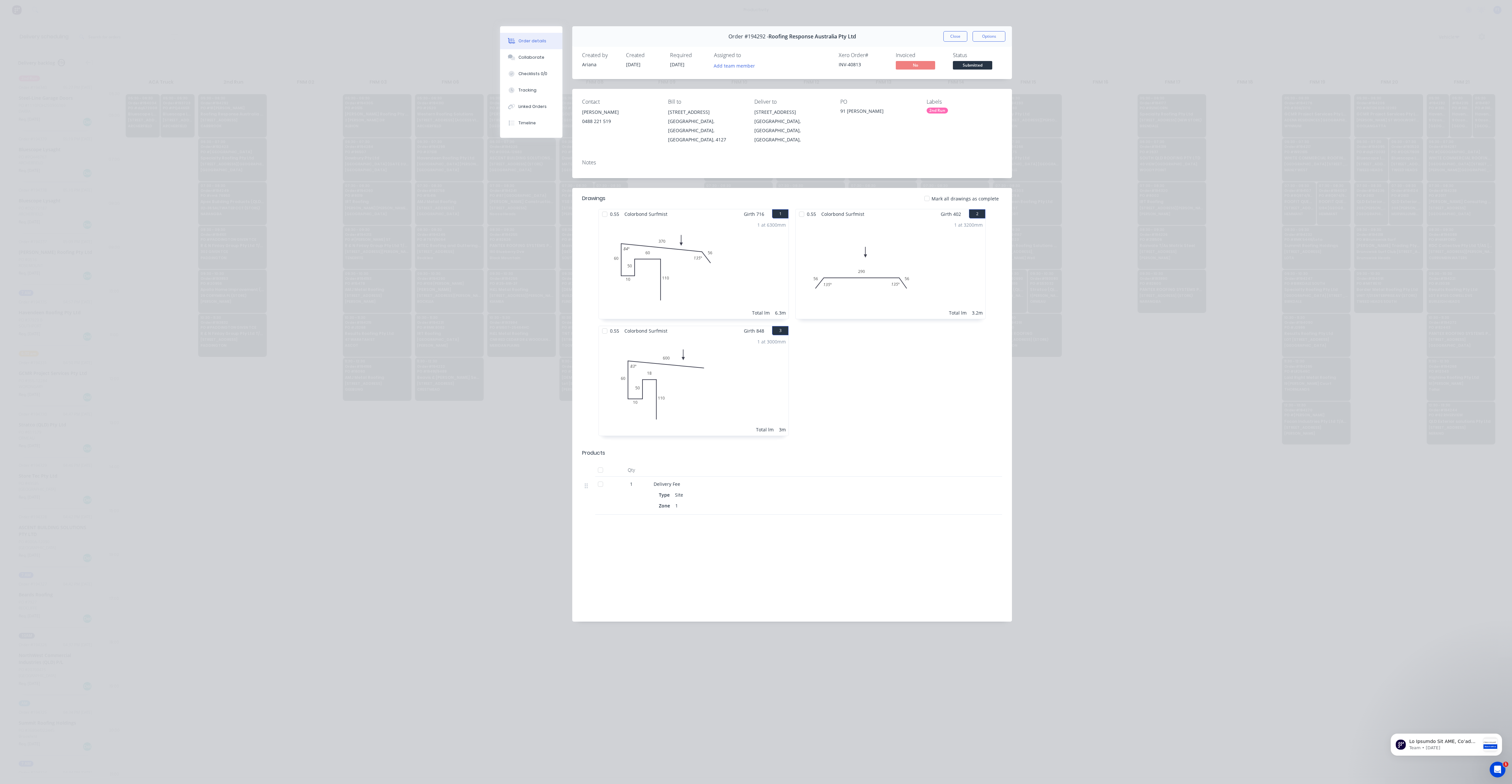
click at [946, 43] on div "Order #194292 - Roofing Response Australia Pty Ltd Close Options" at bounding box center [792, 36] width 440 height 21
click at [952, 36] on button "Close" at bounding box center [955, 36] width 24 height 11
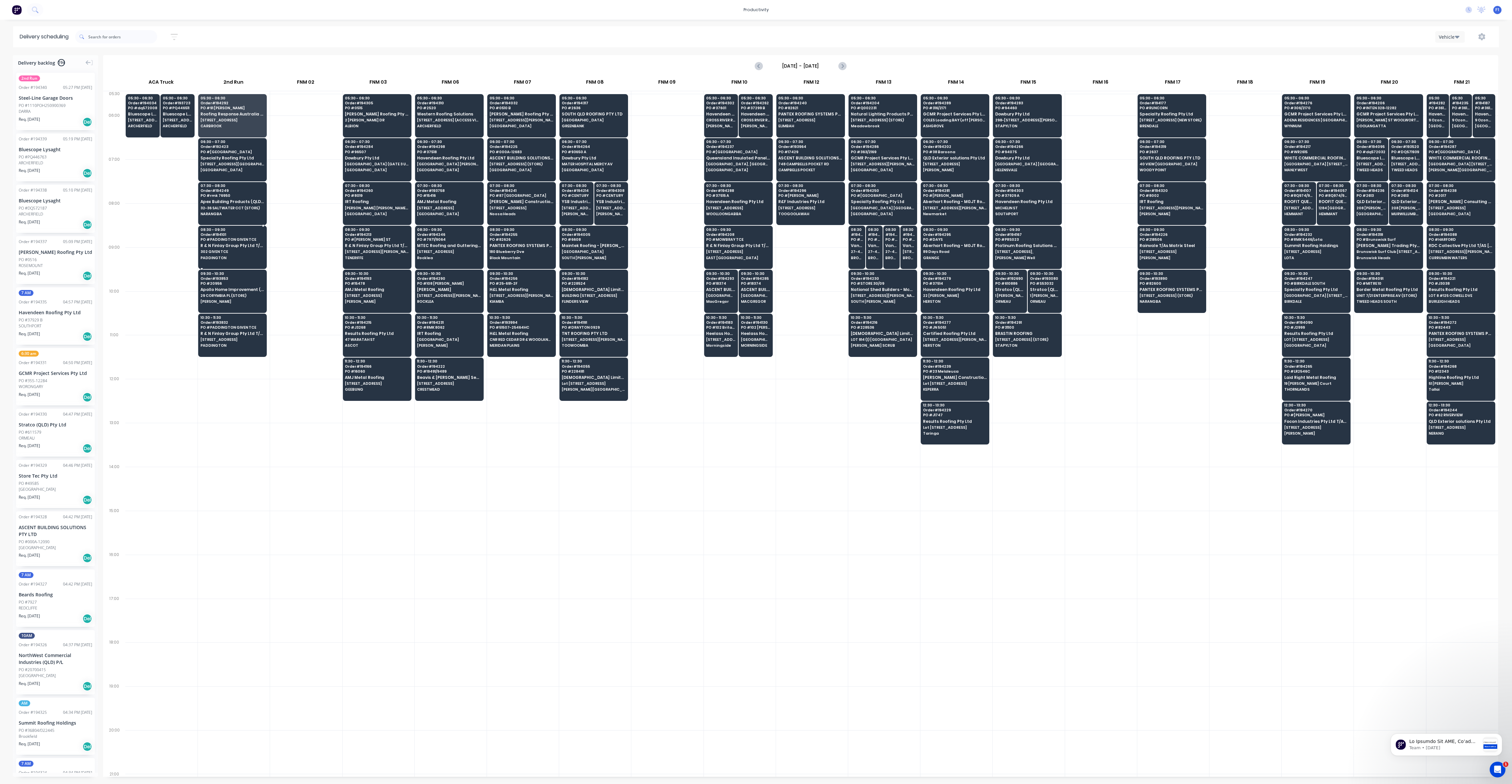
click at [242, 250] on span "302 GIVEN TCE" at bounding box center [232, 252] width 64 height 4
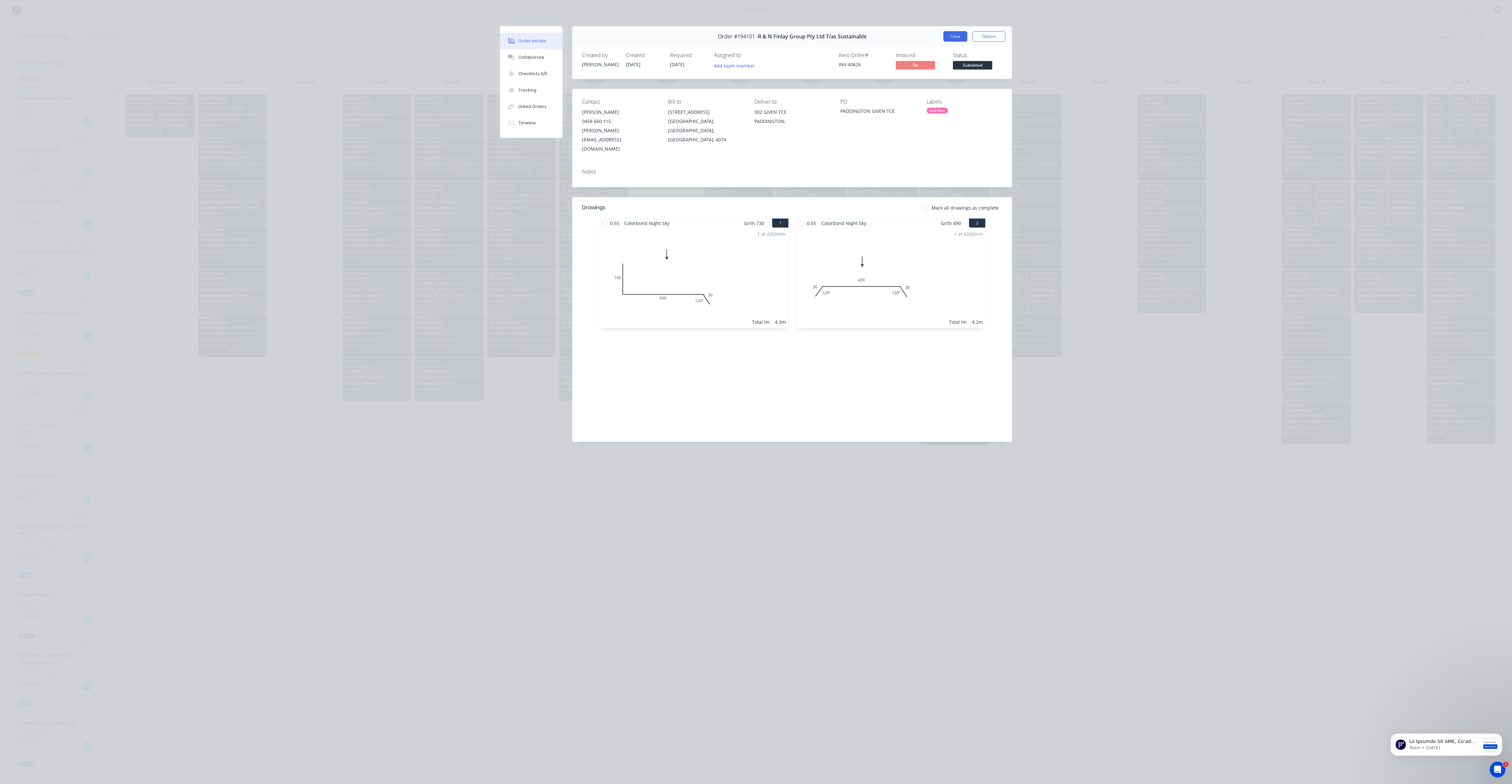
click at [953, 39] on button "Close" at bounding box center [955, 36] width 24 height 11
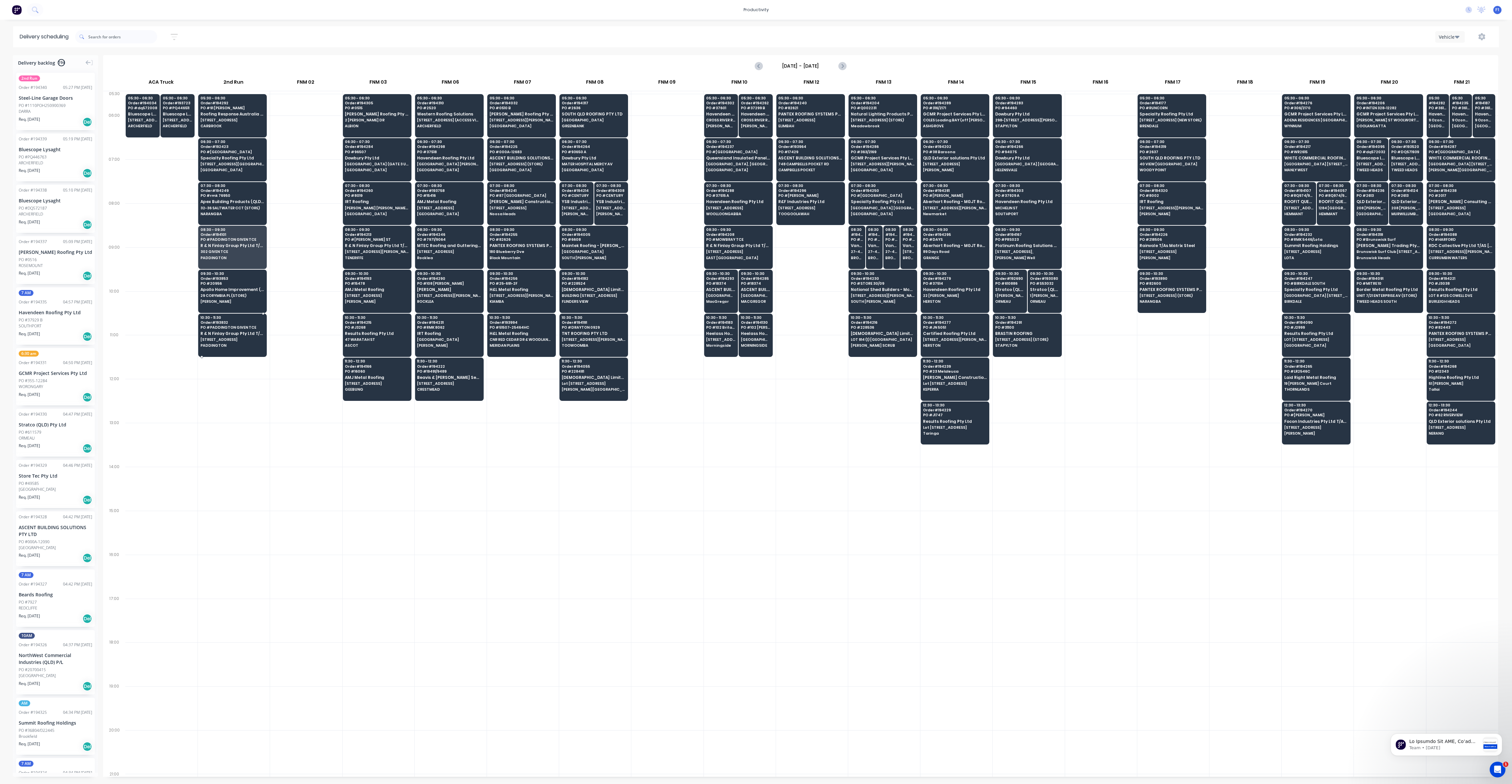
click at [237, 344] on span "PADDINGTON" at bounding box center [232, 345] width 64 height 4
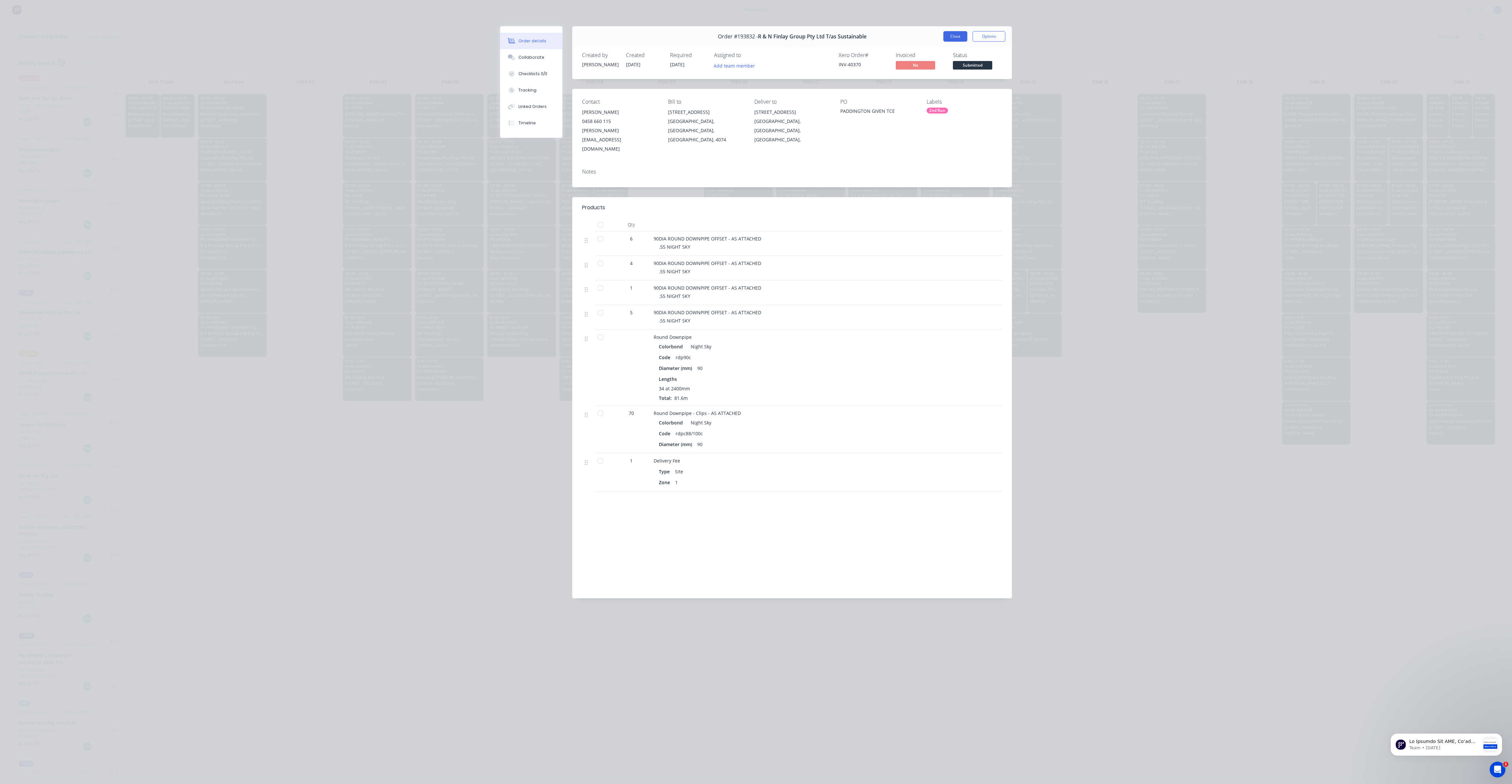
click at [956, 38] on button "Close" at bounding box center [955, 36] width 24 height 11
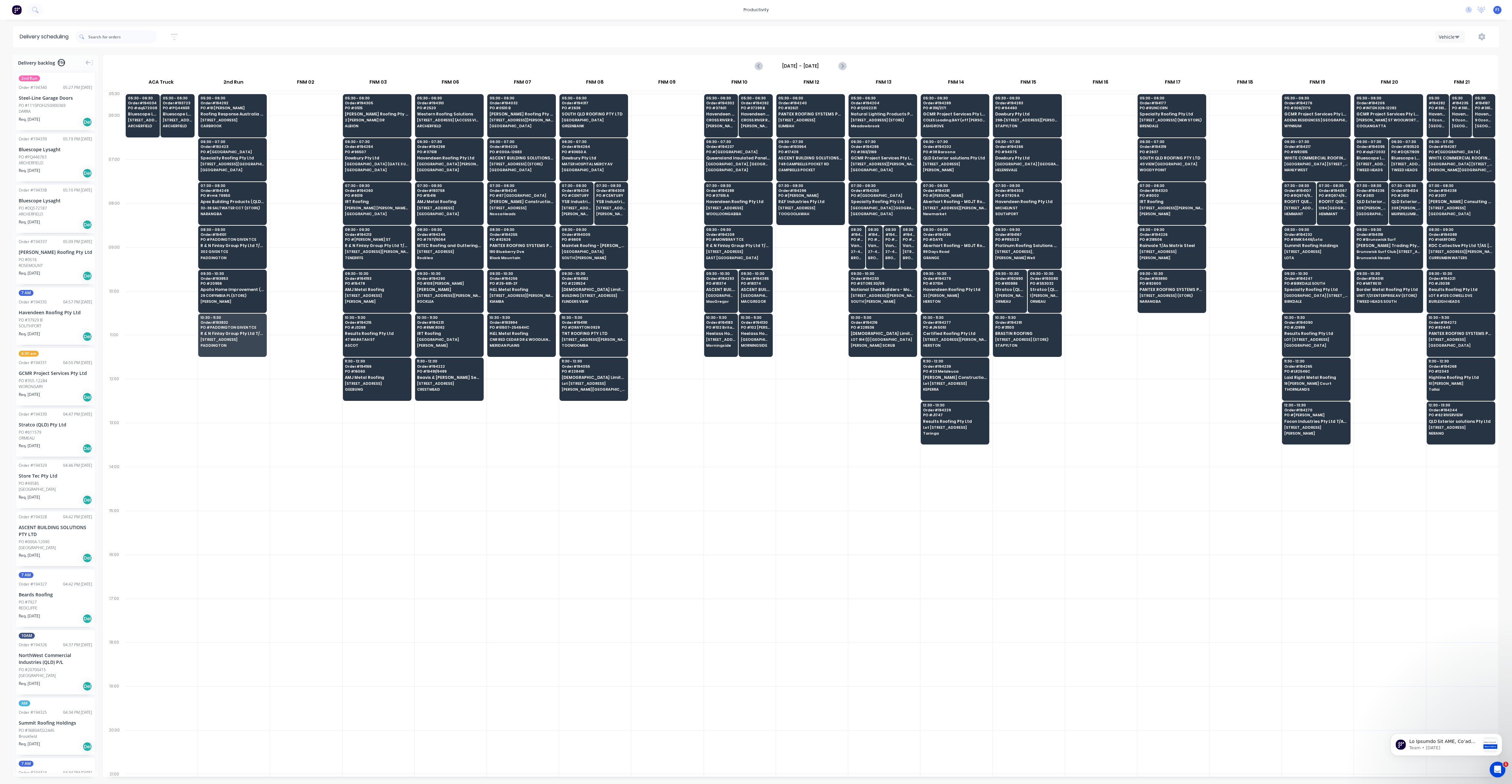
click at [1013, 76] on div "FNM 15" at bounding box center [1028, 83] width 72 height 14
click at [1078, 512] on div at bounding box center [1101, 533] width 72 height 44
click at [51, 435] on div "ORMEAU" at bounding box center [56, 438] width 74 height 6
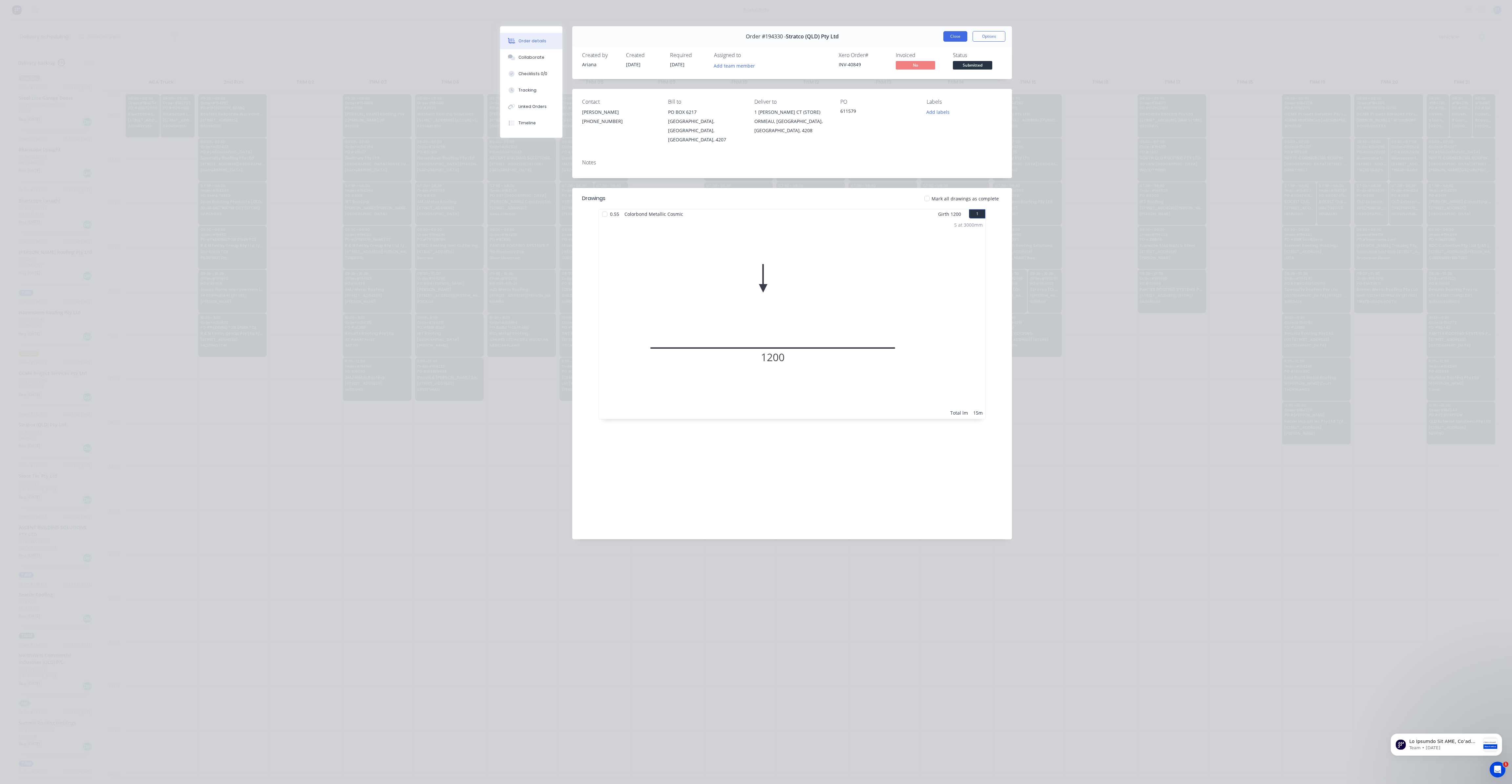
click at [957, 36] on button "Close" at bounding box center [955, 36] width 24 height 11
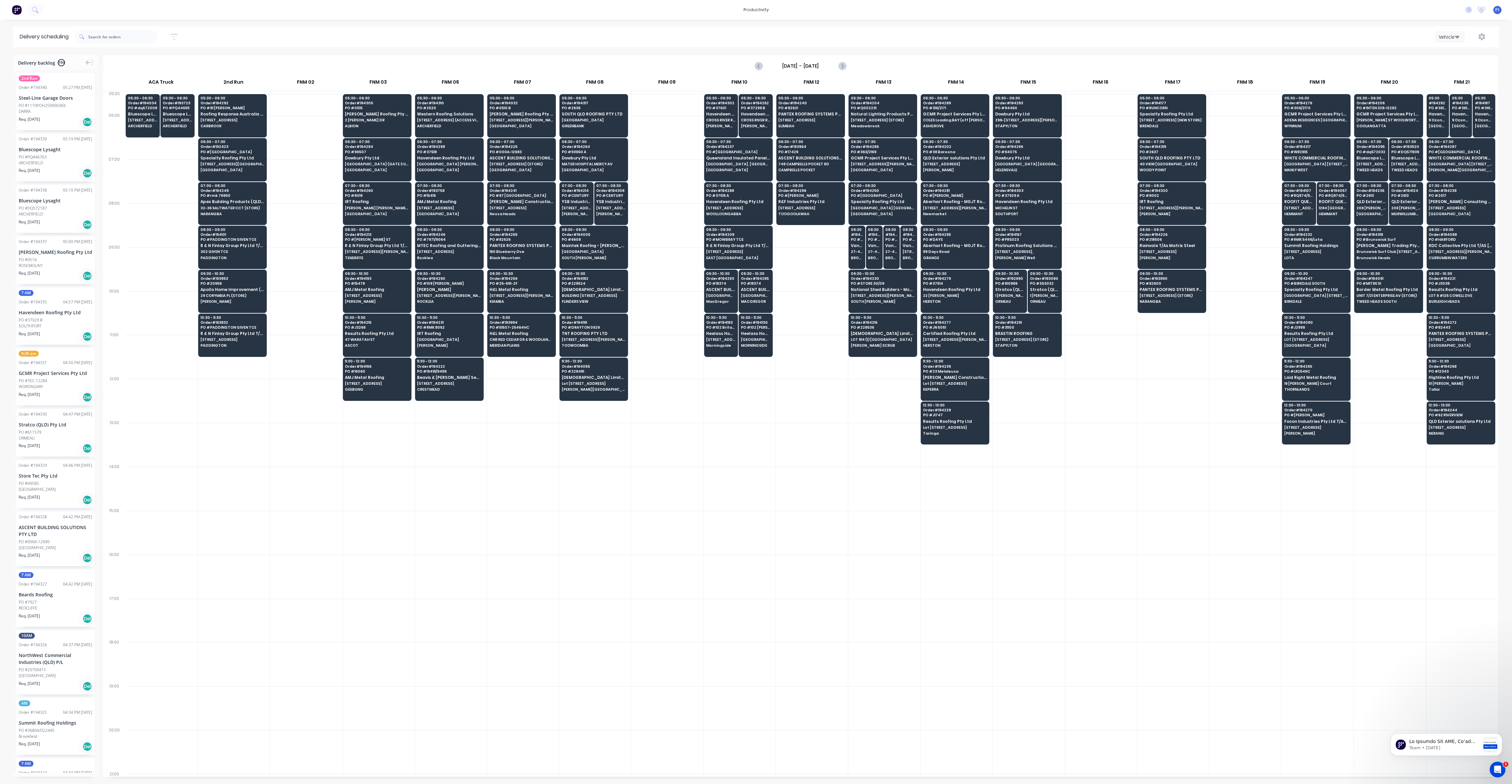
click at [279, 543] on div at bounding box center [306, 533] width 72 height 44
click at [119, 39] on input "text" at bounding box center [122, 36] width 69 height 13
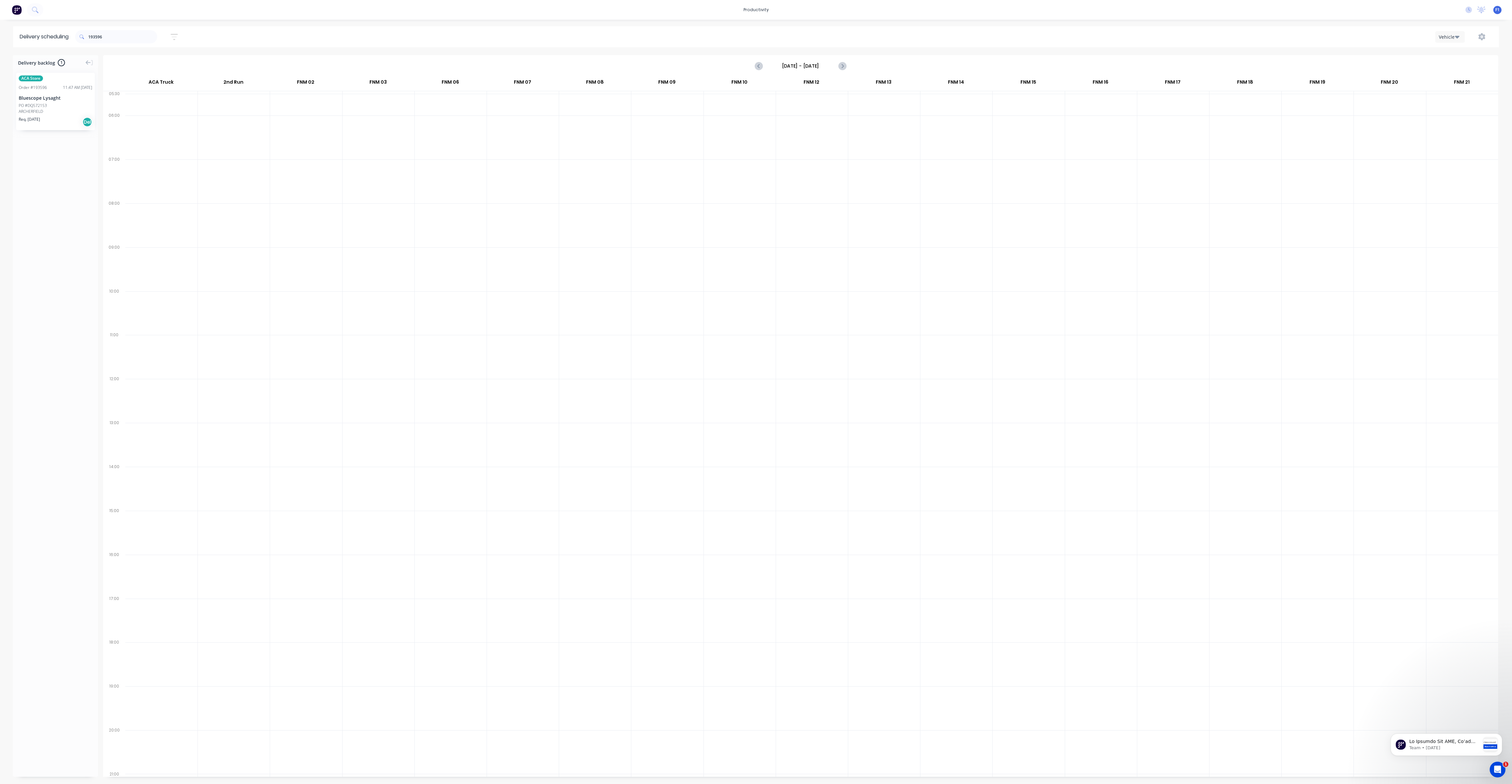
click at [56, 116] on div "Req. [DATE] Del" at bounding box center [56, 122] width 74 height 11
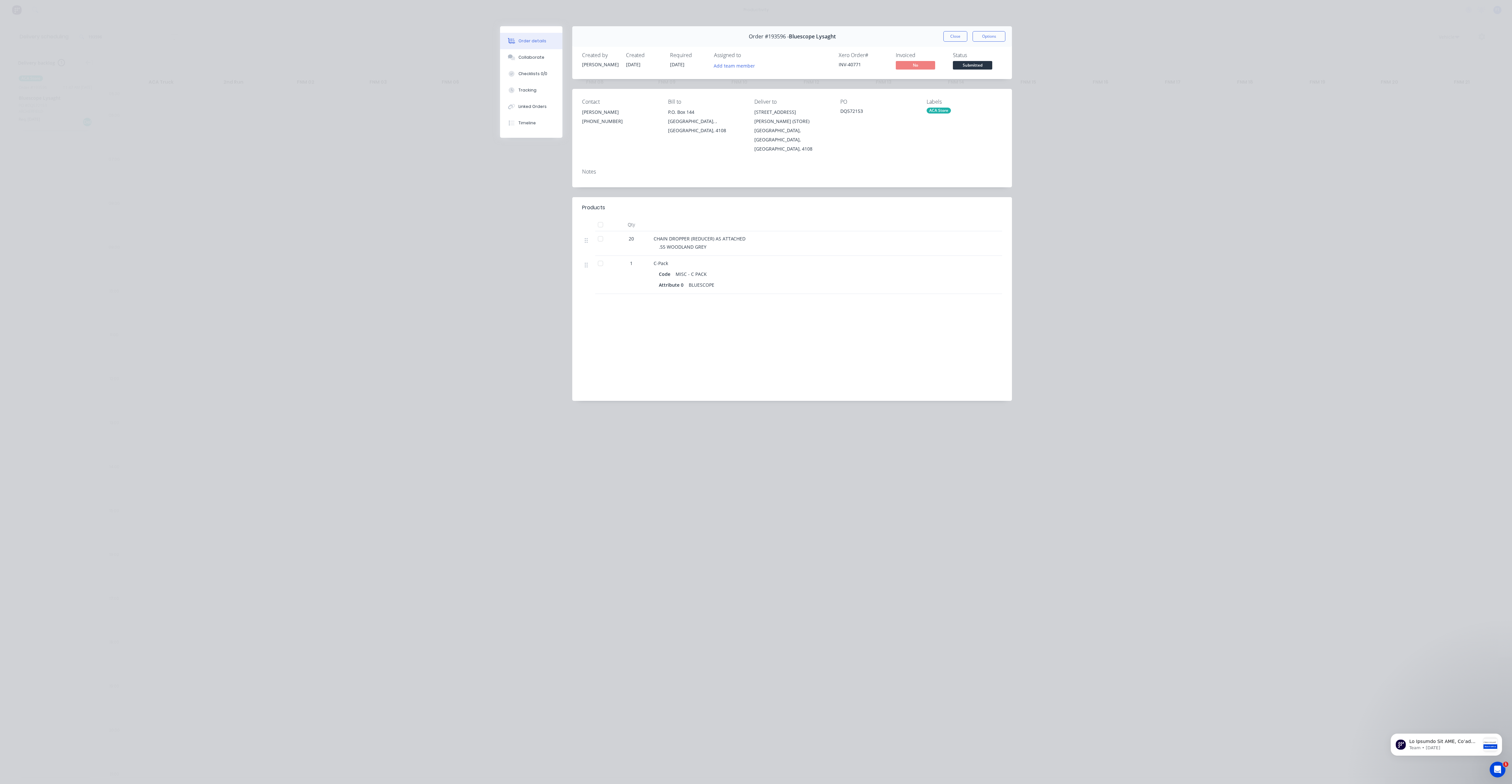
click at [422, 60] on div "Order details Collaborate Checklists 0/0 Tracking Linked Orders Timeline Order …" at bounding box center [756, 392] width 1512 height 784
click at [520, 57] on div "Collaborate" at bounding box center [531, 57] width 26 height 6
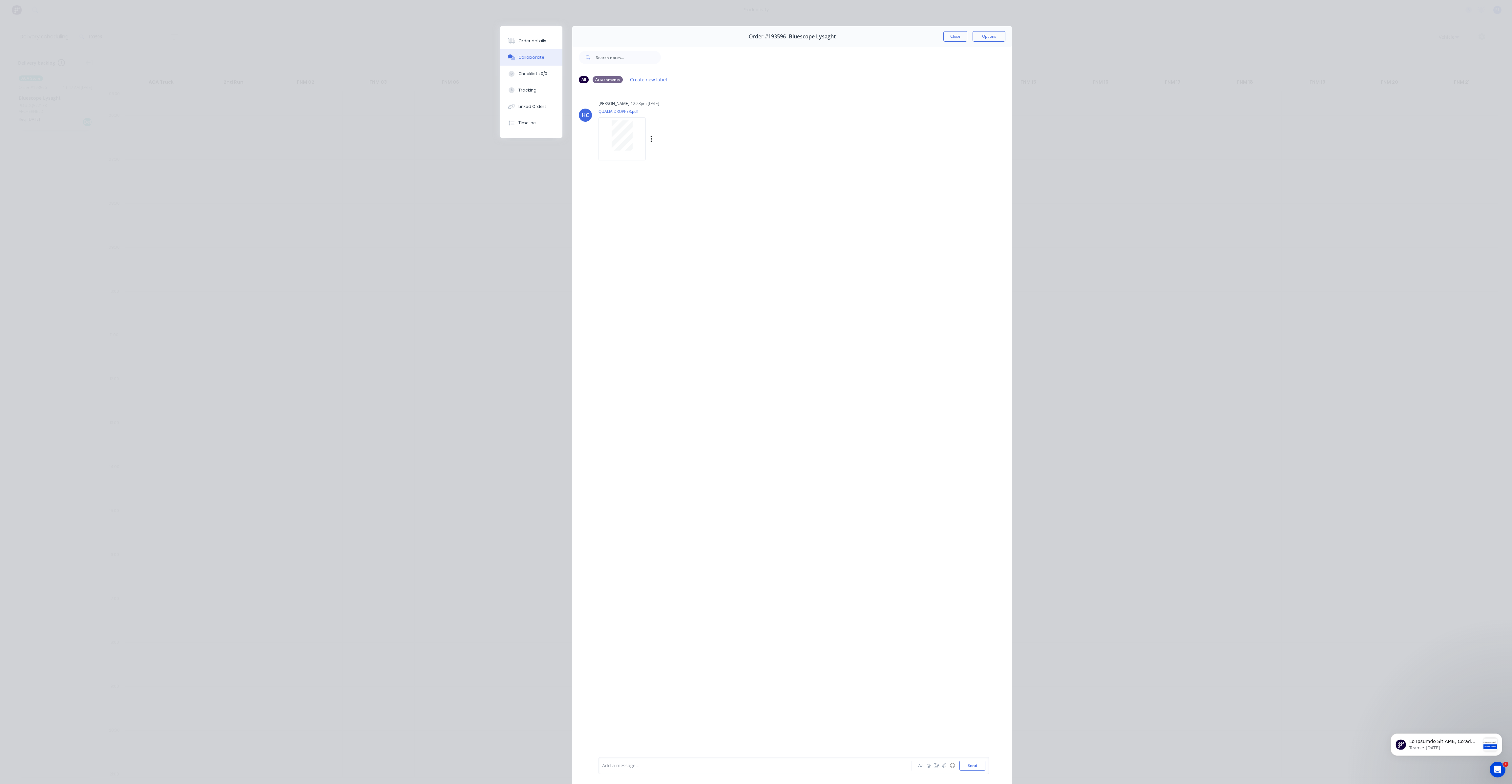
click at [634, 101] on div "12:28pm [DATE]" at bounding box center [645, 103] width 29 height 6
click at [706, 118] on div "Labels Download" at bounding box center [659, 139] width 121 height 49
drag, startPoint x: 707, startPoint y: 118, endPoint x: 728, endPoint y: 102, distance: 26.4
click at [728, 102] on div "[PERSON_NAME] 12:28pm [DATE]" at bounding box center [701, 103] width 205 height 6
click at [452, 218] on div "Order details Collaborate Checklists 0/0 Tracking Linked Orders Timeline Order …" at bounding box center [756, 392] width 1512 height 784
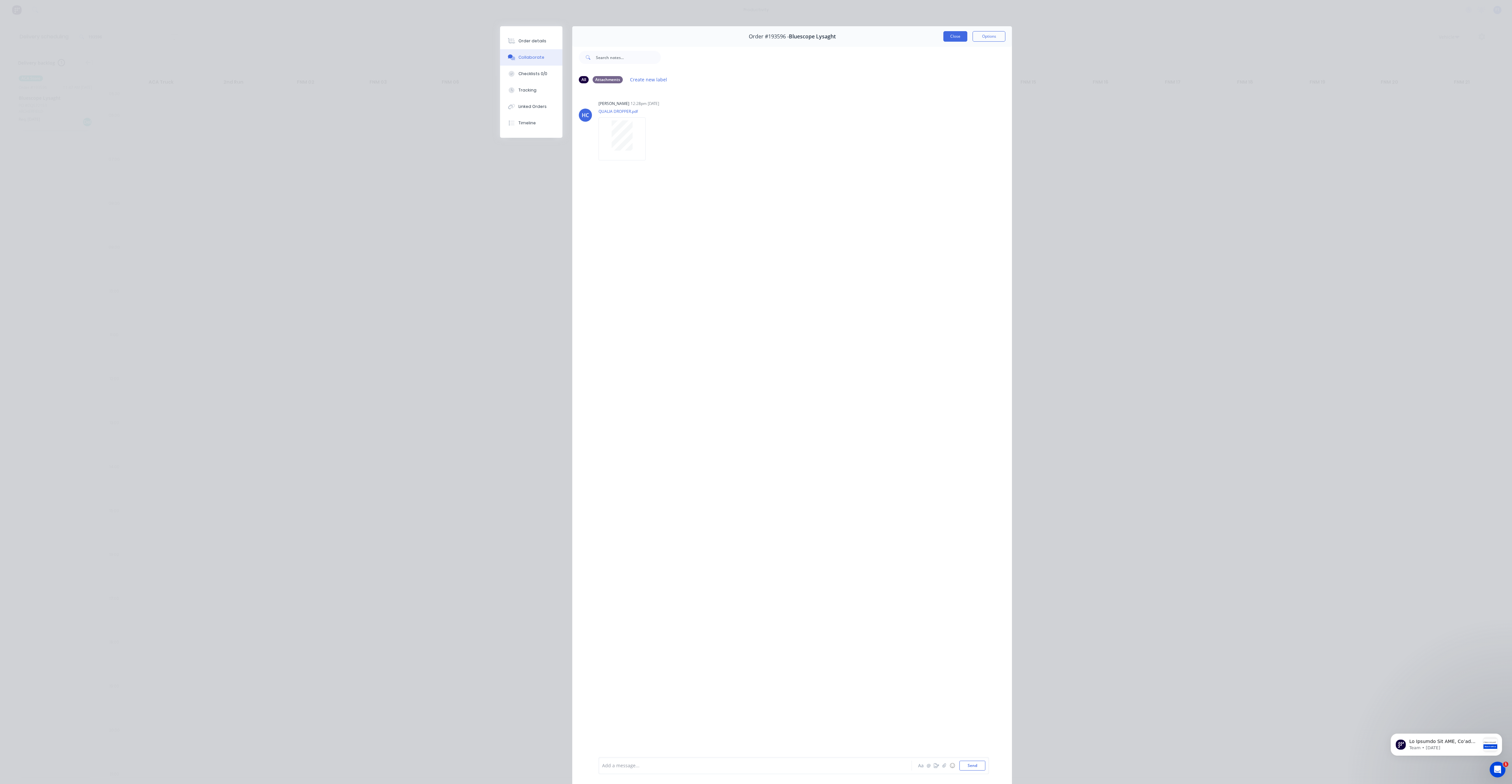
click at [950, 39] on button "Close" at bounding box center [955, 36] width 24 height 11
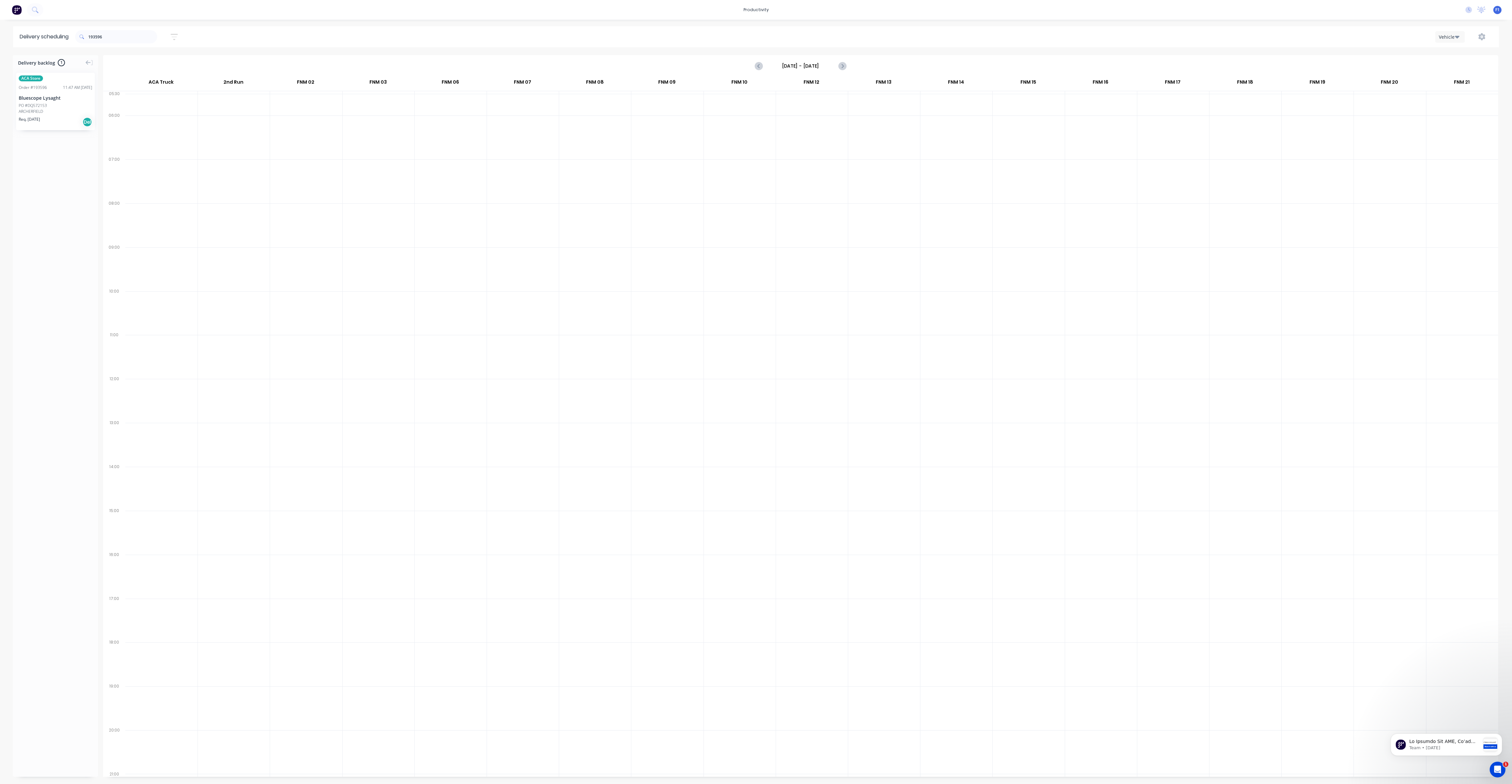
click at [803, 174] on div at bounding box center [812, 181] width 72 height 44
click at [125, 36] on input "193596" at bounding box center [122, 36] width 69 height 13
type input "1"
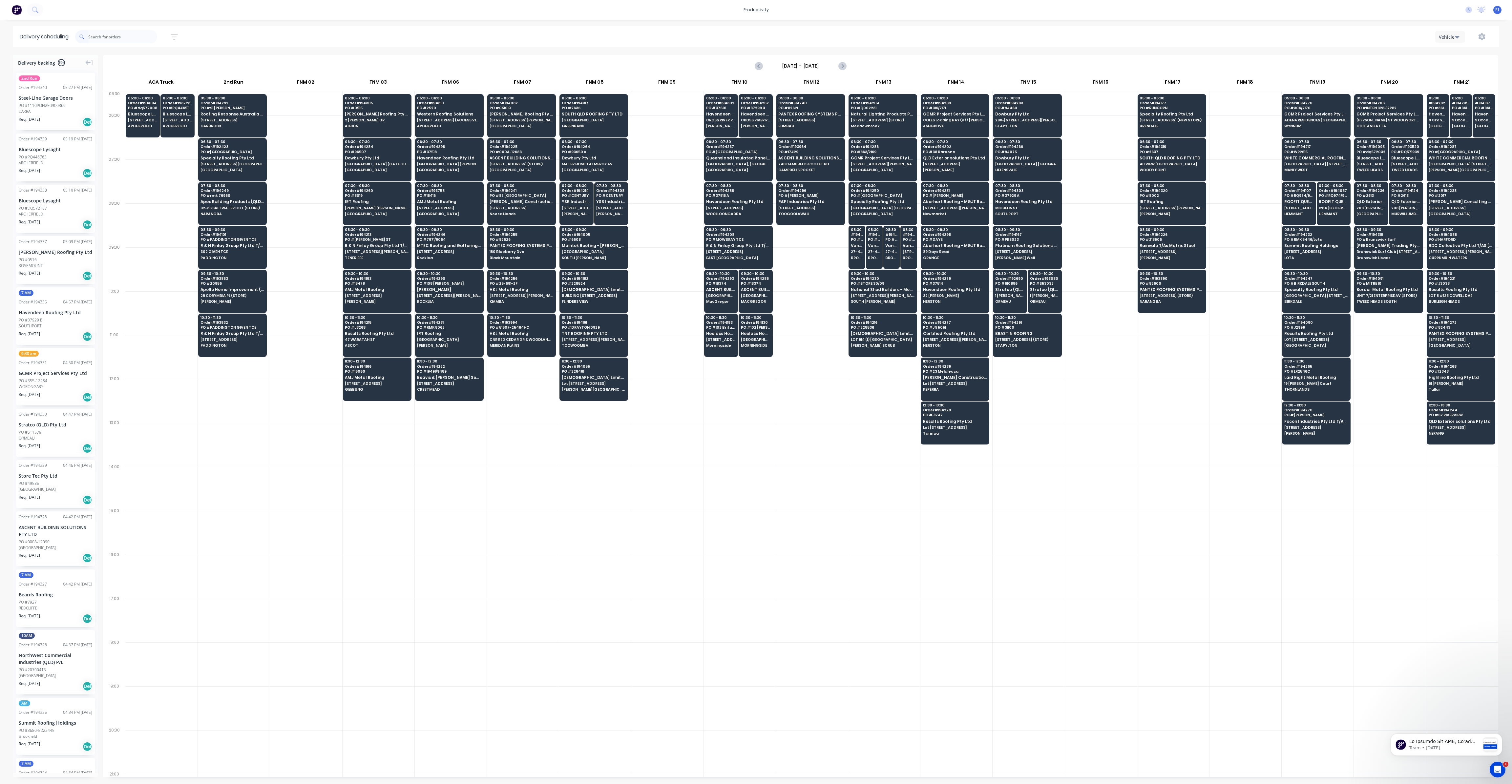
click at [670, 61] on div "[DATE] - [DATE]" at bounding box center [800, 66] width 1394 height 21
click at [578, 288] on span "[DEMOGRAPHIC_DATA] Limited T/as Joii Roofing" at bounding box center [594, 289] width 64 height 4
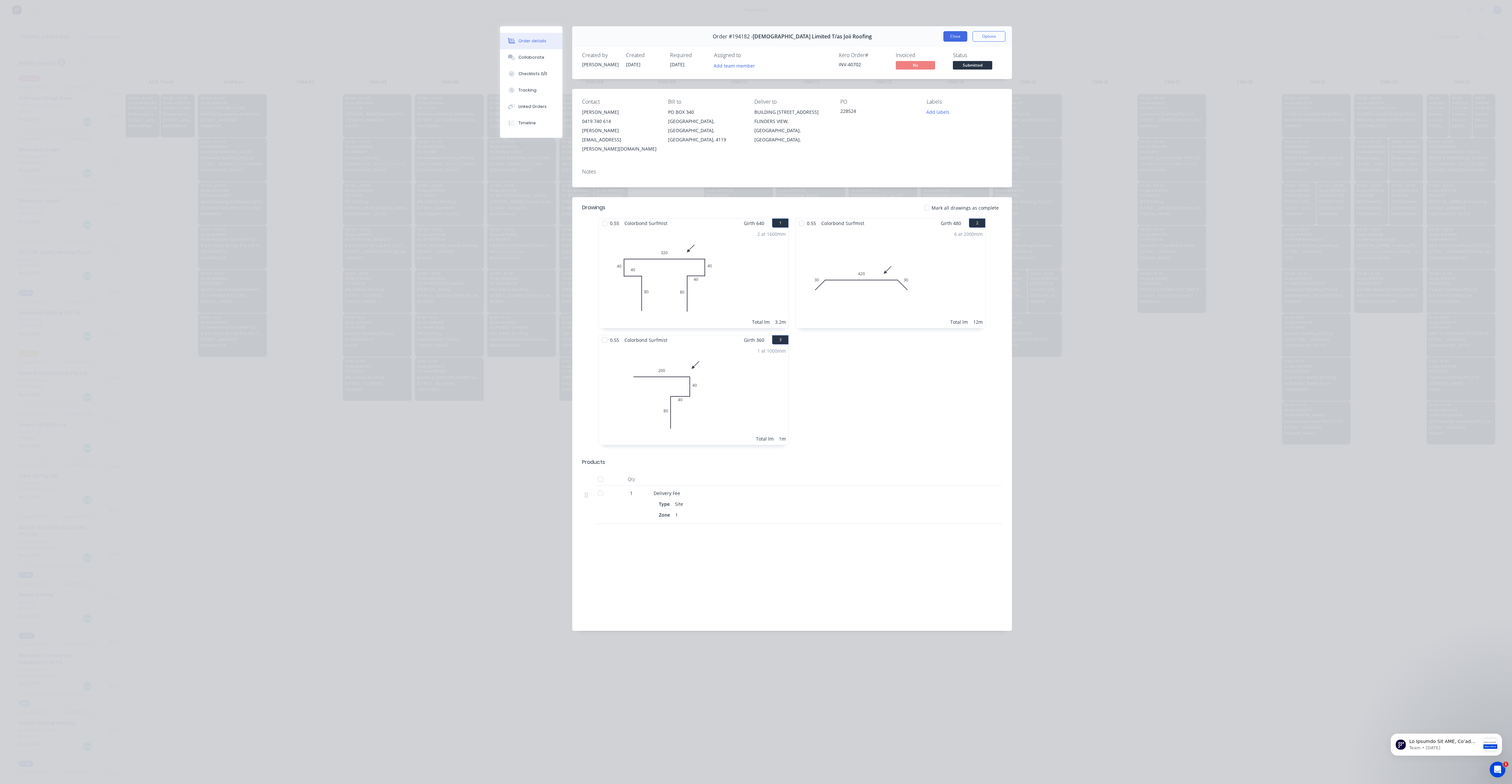
click at [961, 35] on button "Close" at bounding box center [955, 36] width 24 height 11
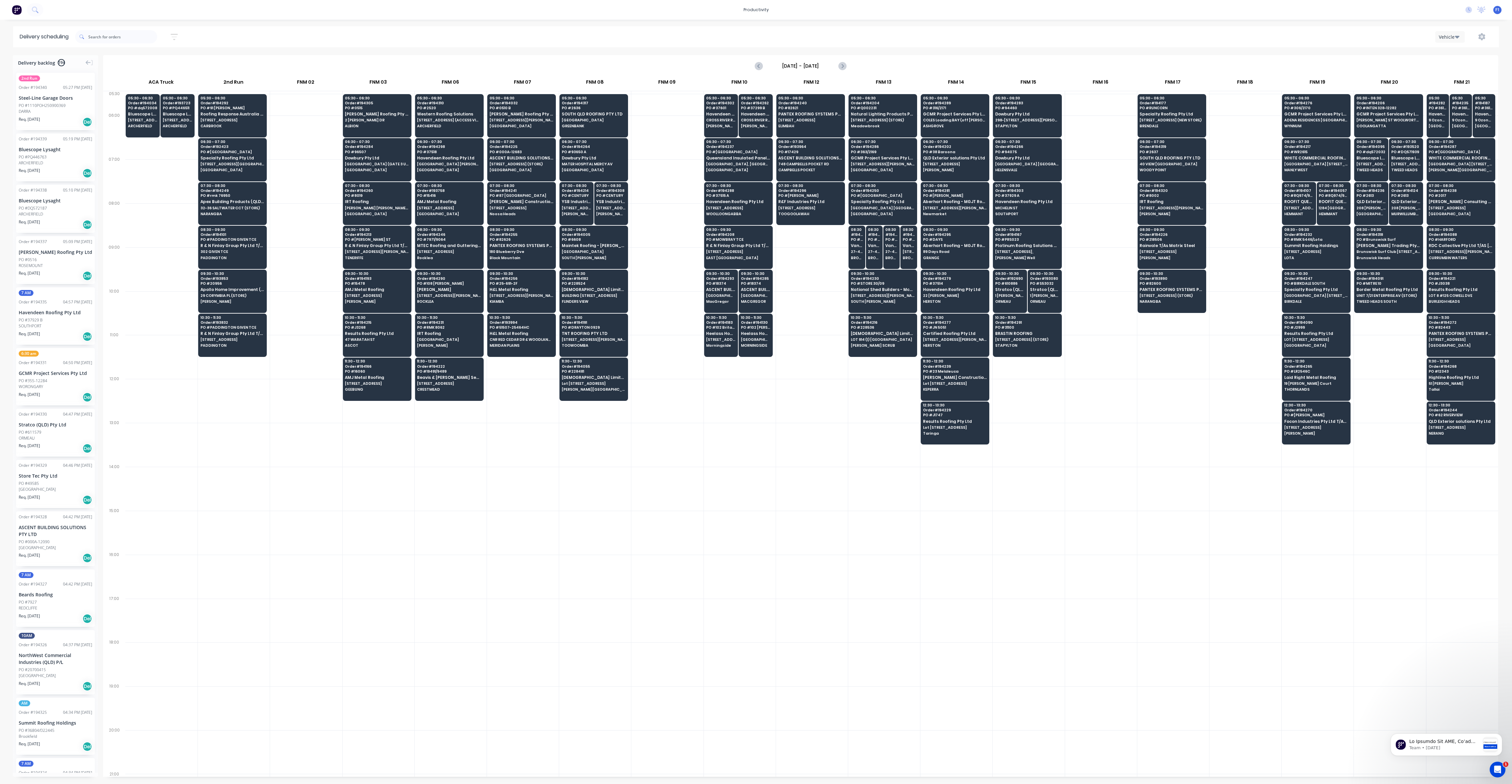
click at [726, 385] on div at bounding box center [739, 401] width 72 height 44
click at [814, 402] on div at bounding box center [812, 401] width 72 height 44
drag, startPoint x: 832, startPoint y: 520, endPoint x: 827, endPoint y: 522, distance: 5.4
click at [828, 521] on div at bounding box center [812, 533] width 72 height 44
click at [450, 446] on div at bounding box center [450, 445] width 72 height 44
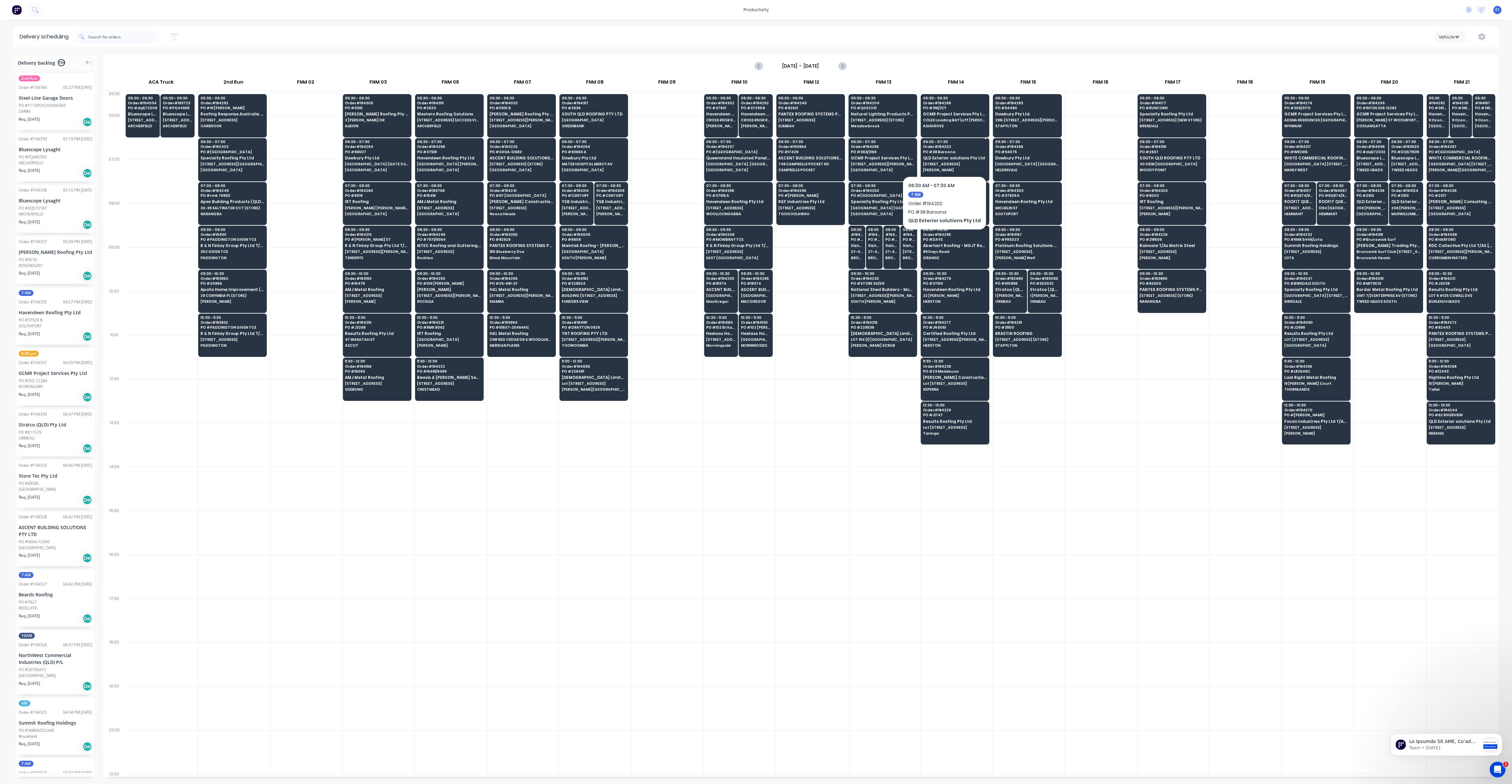
click at [942, 156] on span "QLD Exterior solutions Pty Ltd" at bounding box center [955, 157] width 64 height 4
